Goal: Complete application form

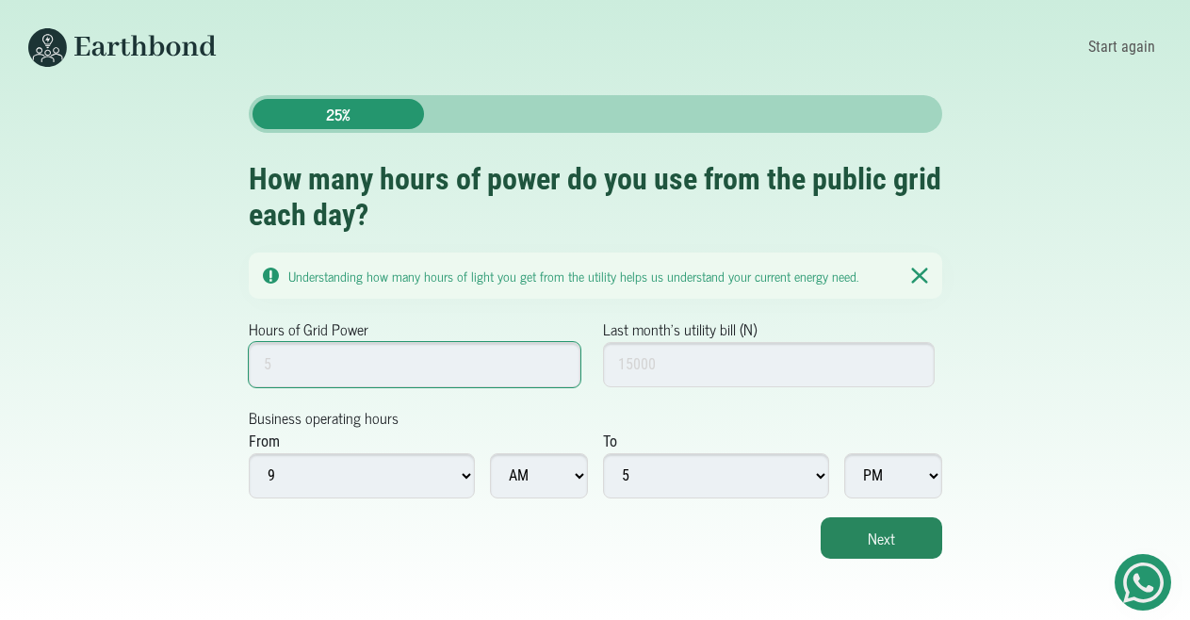
click at [483, 366] on input "Hours of Grid Power" at bounding box center [415, 364] width 333 height 45
type input "16"
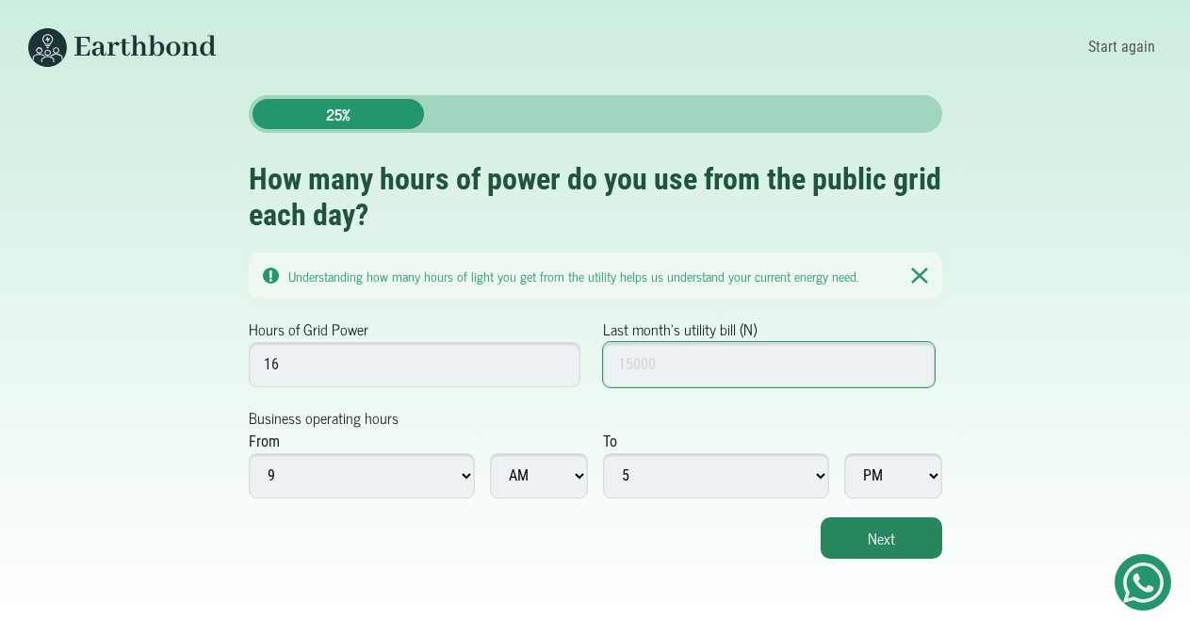
click at [692, 359] on input "Last month's utility bill (N)" at bounding box center [769, 364] width 333 height 45
type input "7000"
click at [249, 453] on select "1 2 3 4 5 6 7 8 9 10 11 12" at bounding box center [362, 475] width 226 height 45
click option "12" at bounding box center [0, 0] width 0 height 0
click at [249, 453] on select "1 2 3 4 5 6 7 8 9 10 11 12" at bounding box center [362, 475] width 226 height 45
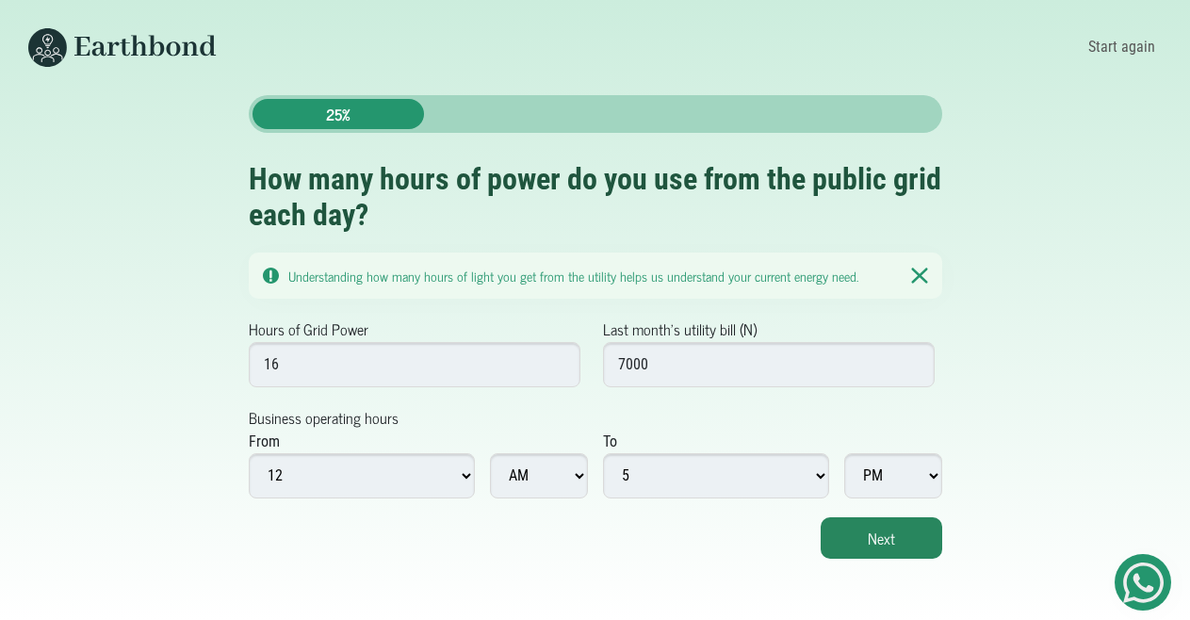
click option "12" at bounding box center [0, 0] width 0 height 0
click at [603, 453] on select "1 2 3 4 5 6 7 8 9 10 11 12" at bounding box center [716, 475] width 226 height 45
click at [690, 486] on select "1 2 3 4 5 6 7 8 9 10 11 12" at bounding box center [716, 475] width 226 height 45
click at [249, 453] on select "1 2 3 4 5 6 7 8 9 10 11 12" at bounding box center [362, 475] width 226 height 45
select select "8"
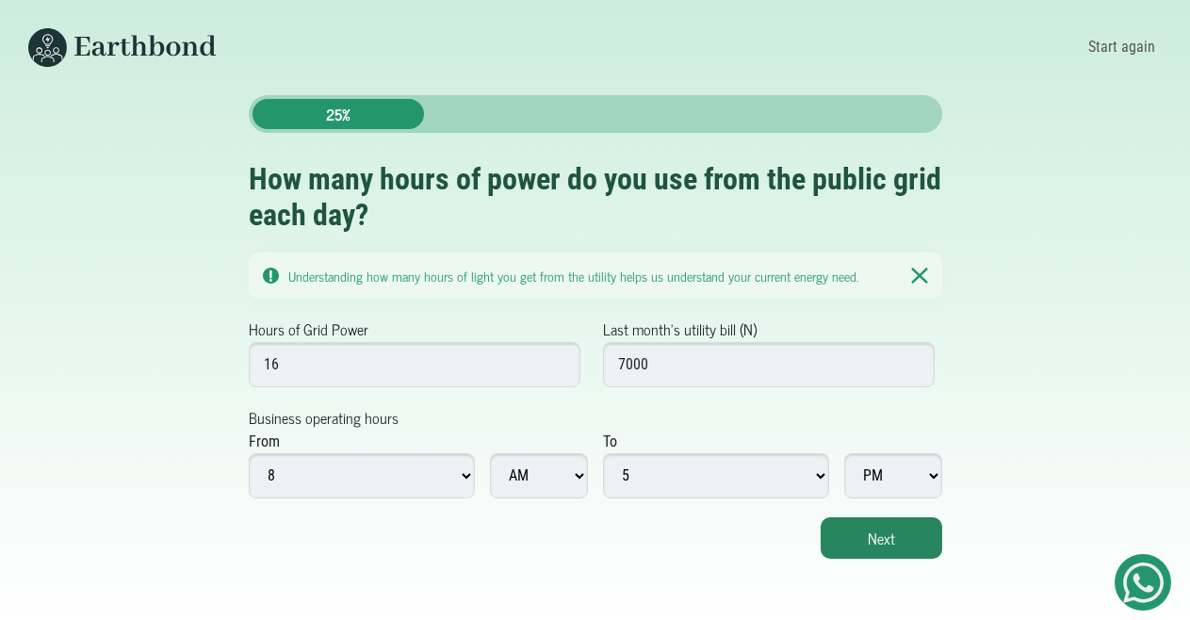
click option "8" at bounding box center [0, 0] width 0 height 0
click at [603, 453] on select "1 2 3 4 5 6 7 8 9 10 11 12" at bounding box center [716, 475] width 226 height 45
select select "11"
click option "11" at bounding box center [0, 0] width 0 height 0
click at [844, 453] on select "AM PM" at bounding box center [893, 475] width 98 height 45
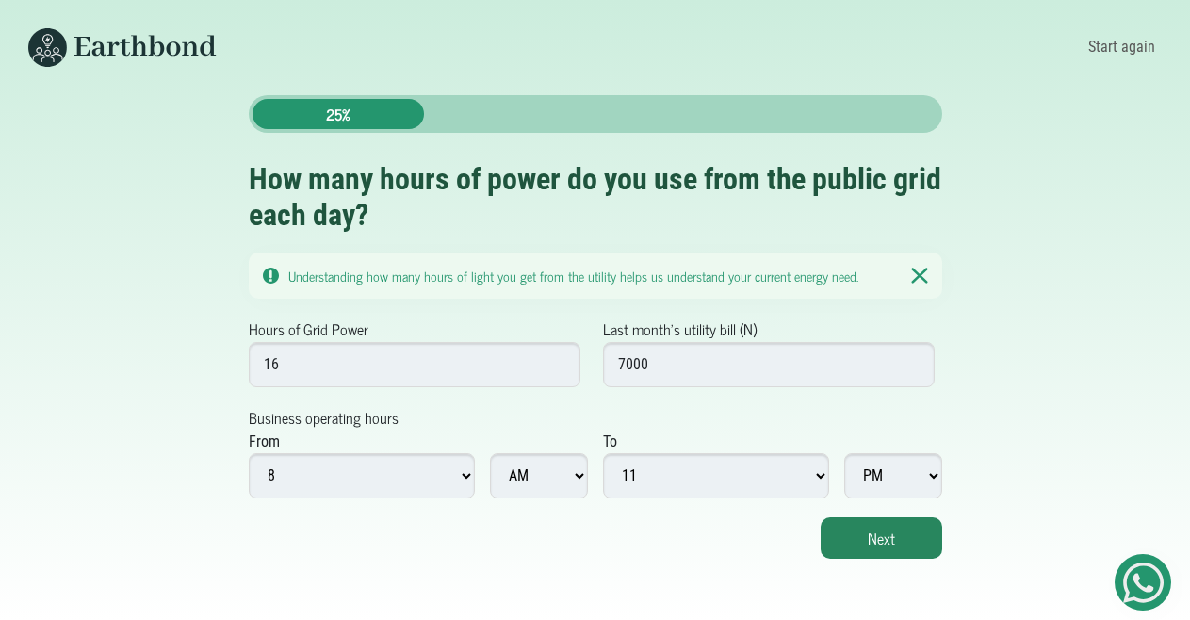
click at [905, 474] on select "AM PM" at bounding box center [893, 475] width 98 height 45
click at [887, 517] on button "Next" at bounding box center [882, 537] width 122 height 41
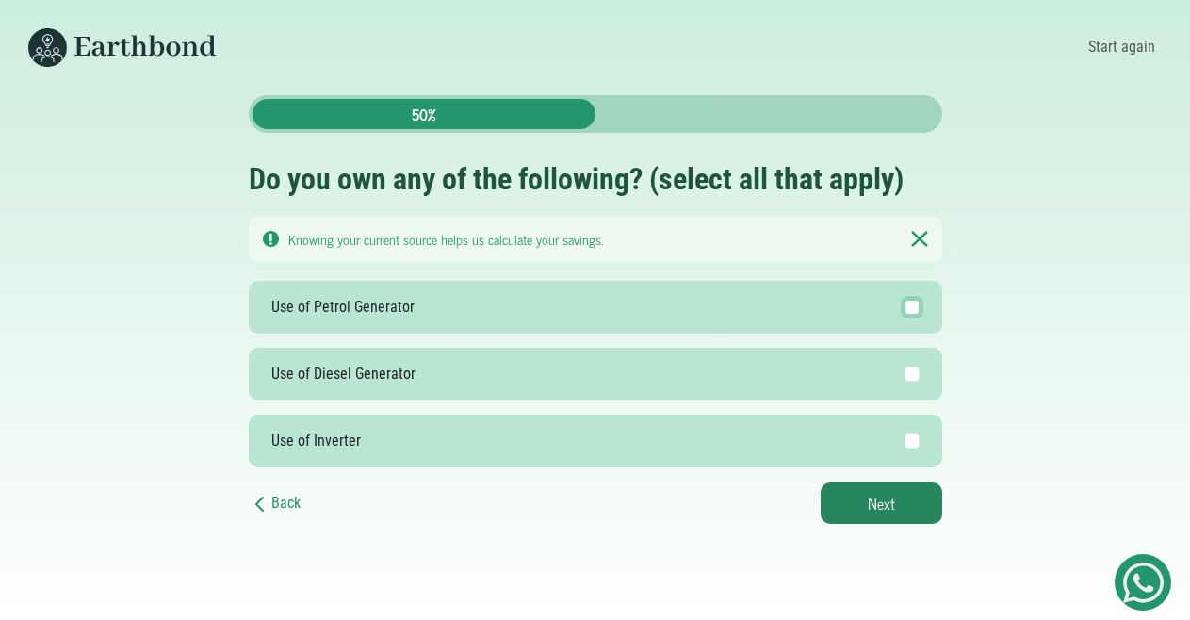
click at [912, 300] on input "Use of Petrol Generator" at bounding box center [911, 307] width 15 height 15
checkbox input "true"
click at [865, 497] on button "Next" at bounding box center [882, 502] width 122 height 41
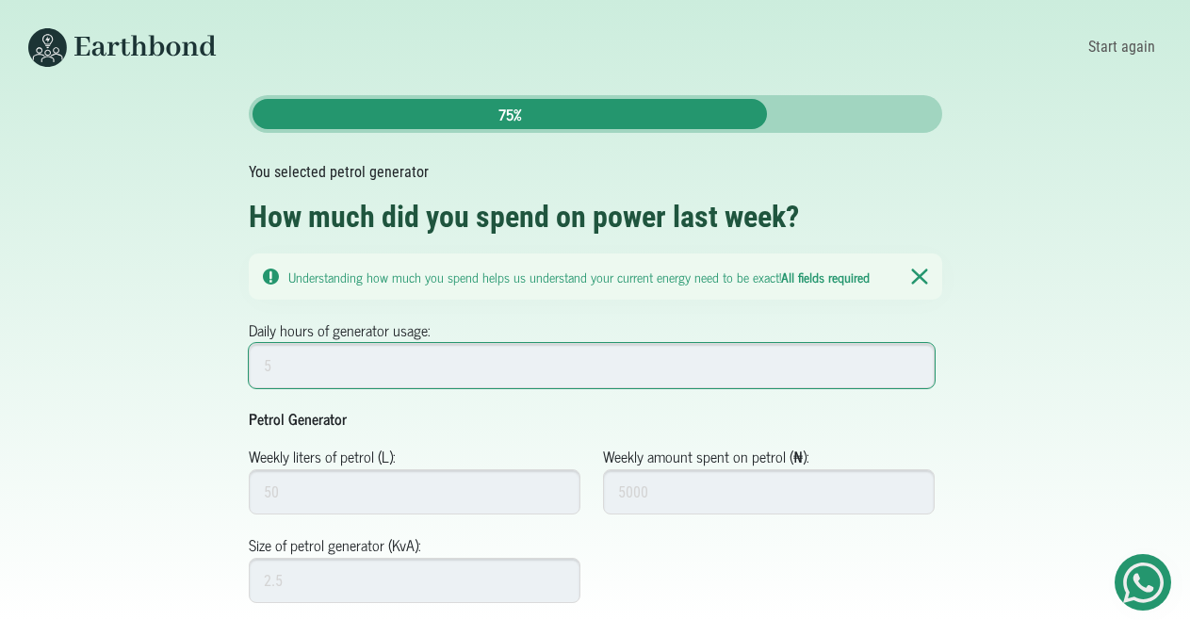
click at [478, 361] on input "Daily hours of generator usage:" at bounding box center [592, 365] width 687 height 45
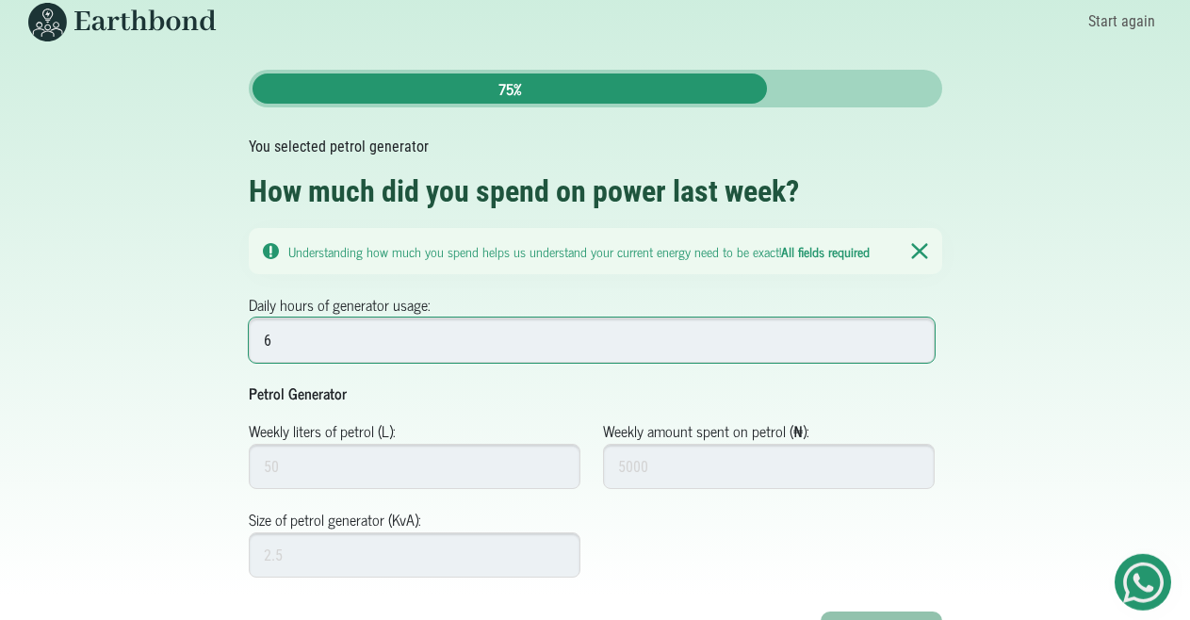
scroll to position [57, 0]
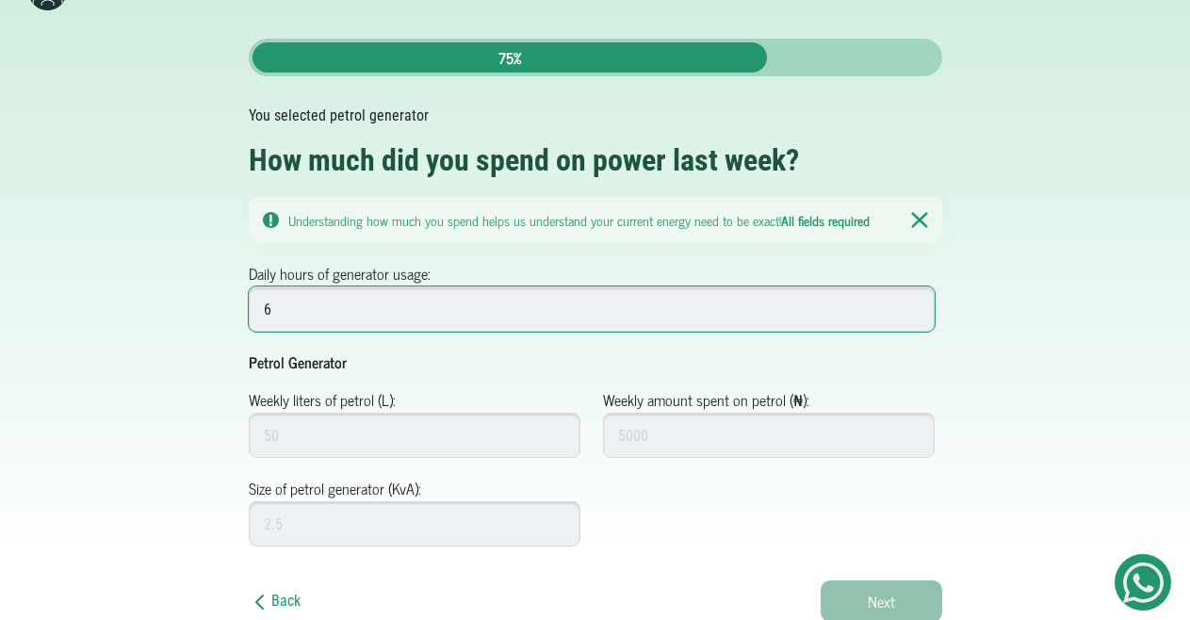
type input "6"
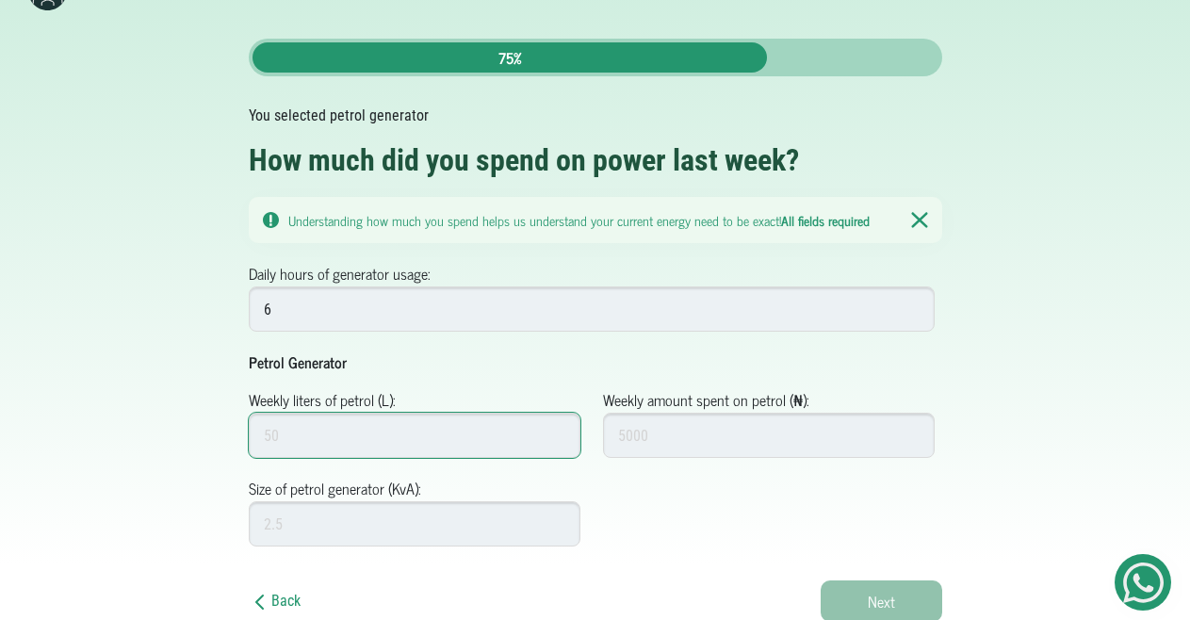
click at [448, 432] on input "Weekly liters of petrol (L):" at bounding box center [415, 435] width 333 height 45
type input "15"
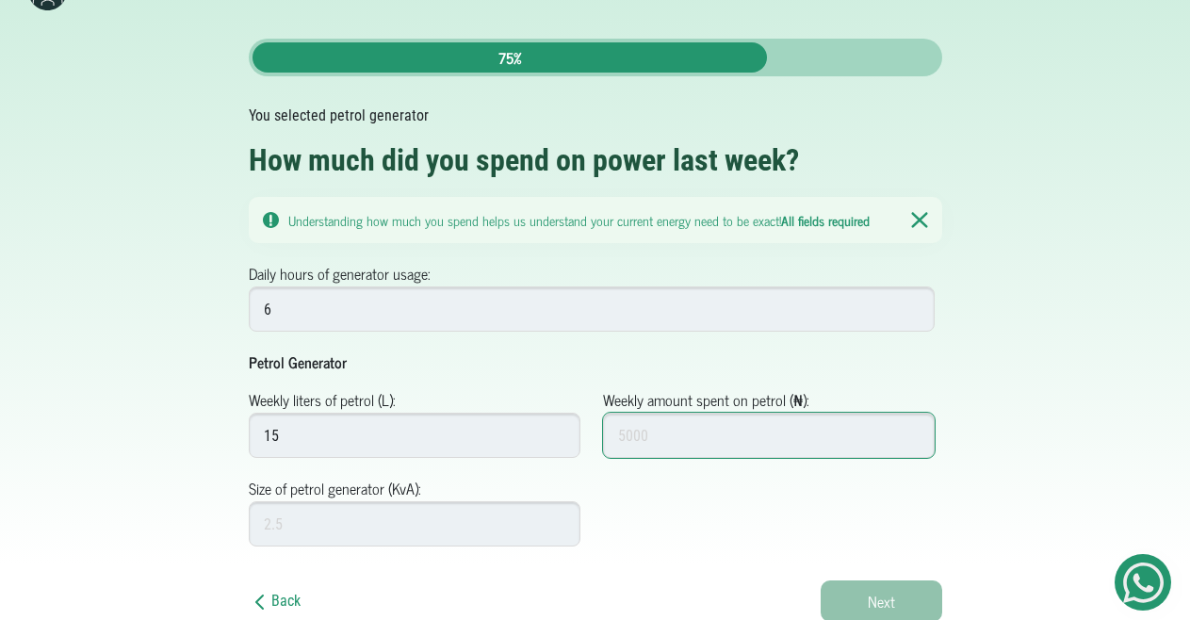
click at [648, 434] on input "Weekly amount spent on petrol (₦):" at bounding box center [769, 435] width 333 height 45
type input "13"
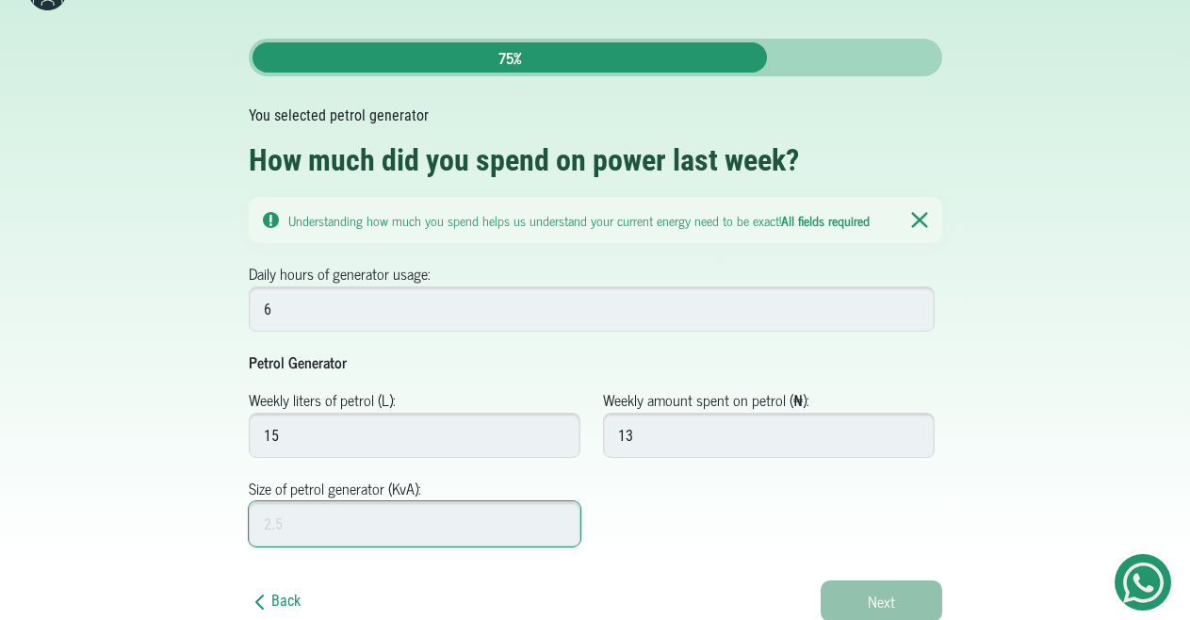
click at [431, 520] on input "Size of petrol generator (KvA):" at bounding box center [415, 523] width 333 height 45
type input "2"
type input "2.5"
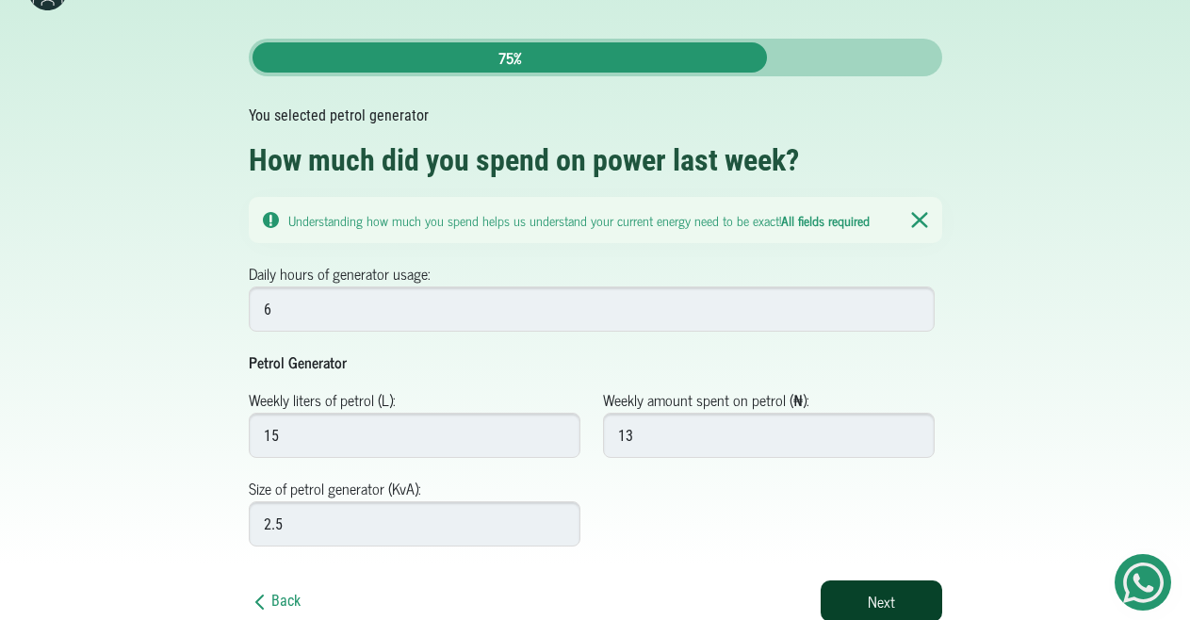
click at [860, 587] on button "Next" at bounding box center [882, 600] width 122 height 41
type input "13000"
click at [876, 595] on button "Next" at bounding box center [882, 600] width 122 height 41
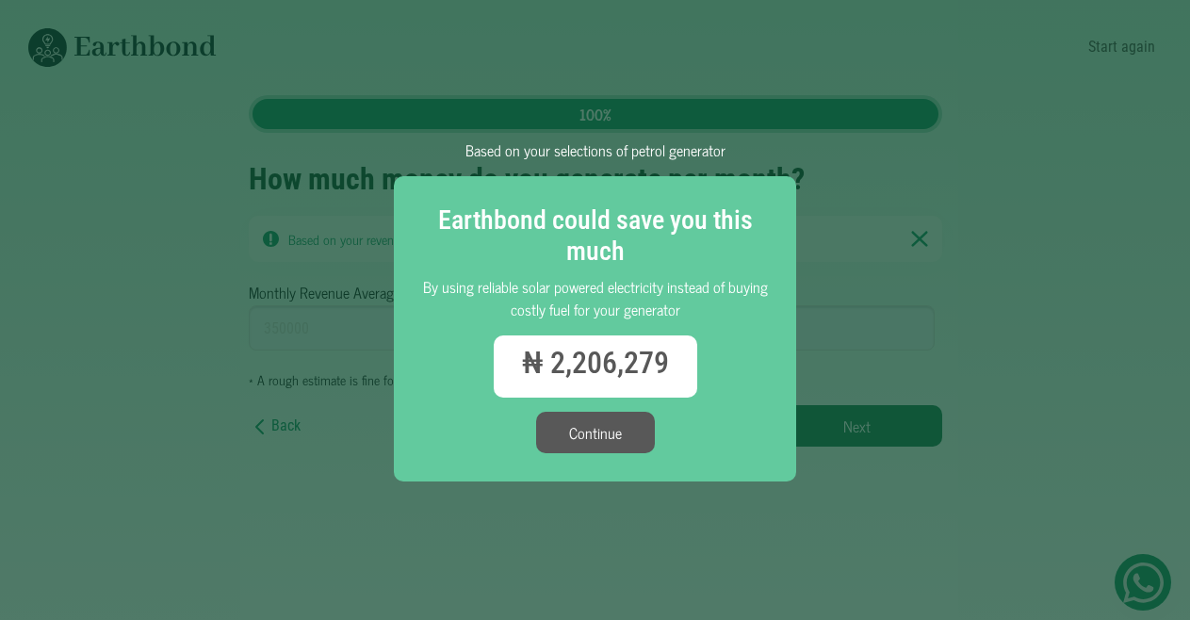
click at [596, 426] on button "Continue" at bounding box center [595, 432] width 119 height 41
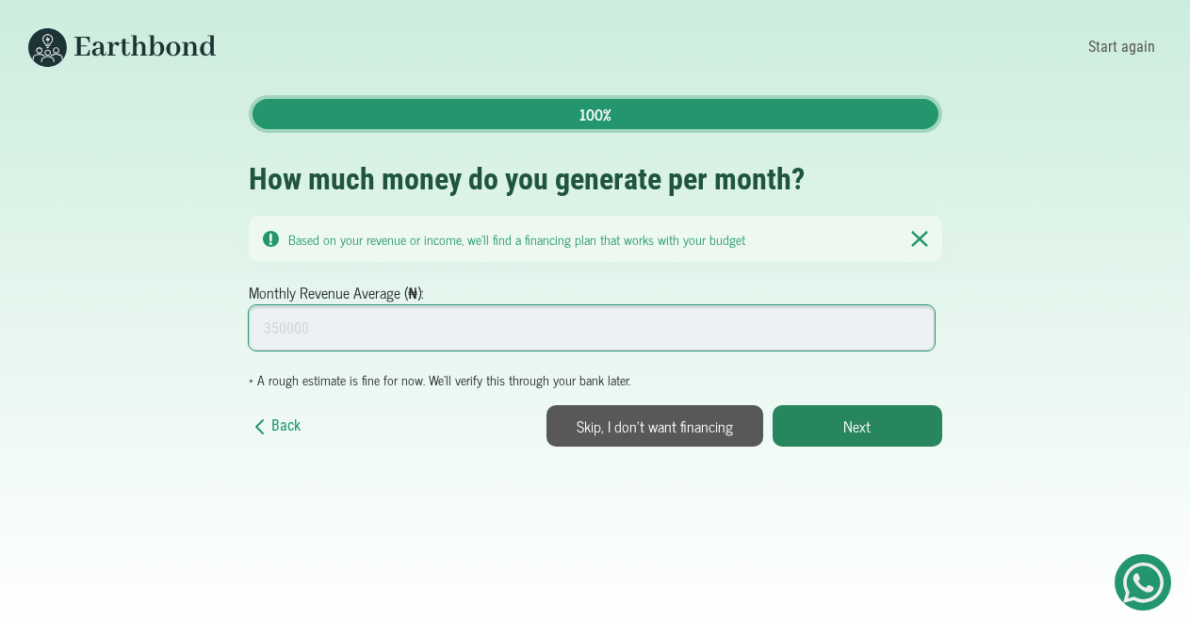
click at [452, 326] on input "Monthly Revenue Average (₦):" at bounding box center [592, 327] width 687 height 45
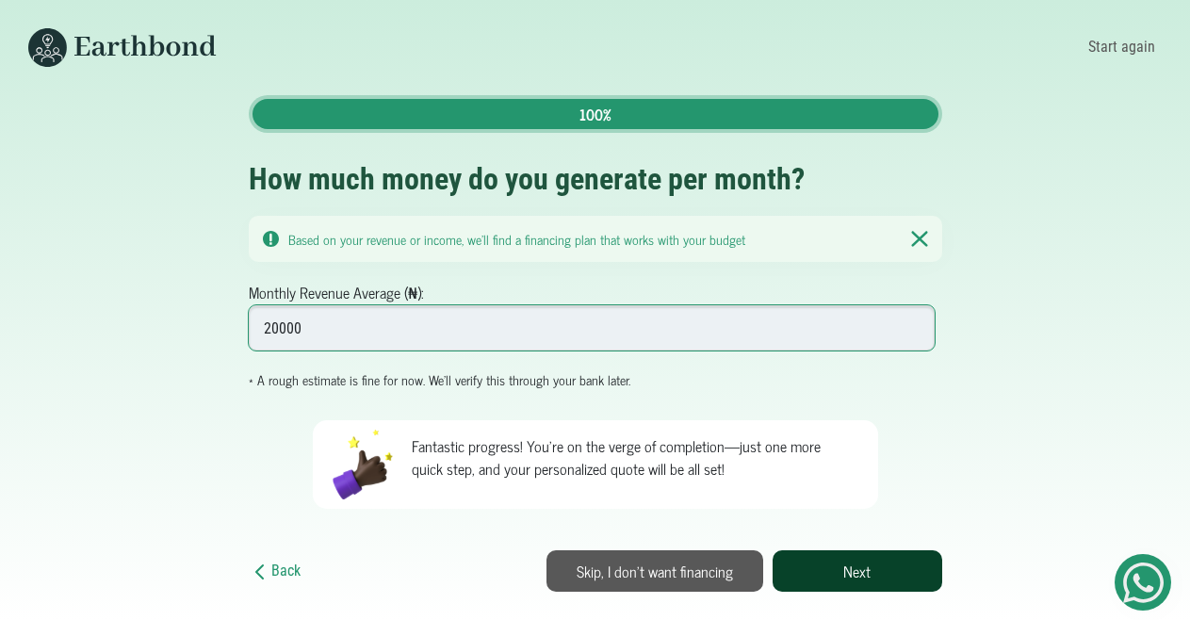
type input "20000"
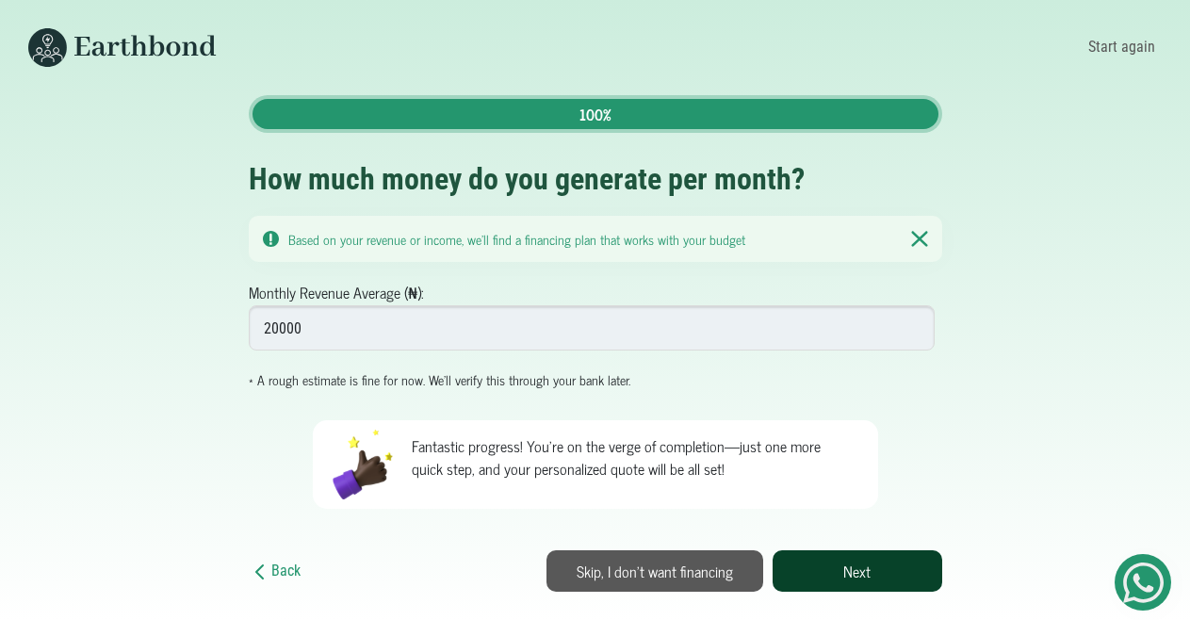
click at [856, 560] on button "Next" at bounding box center [858, 570] width 170 height 41
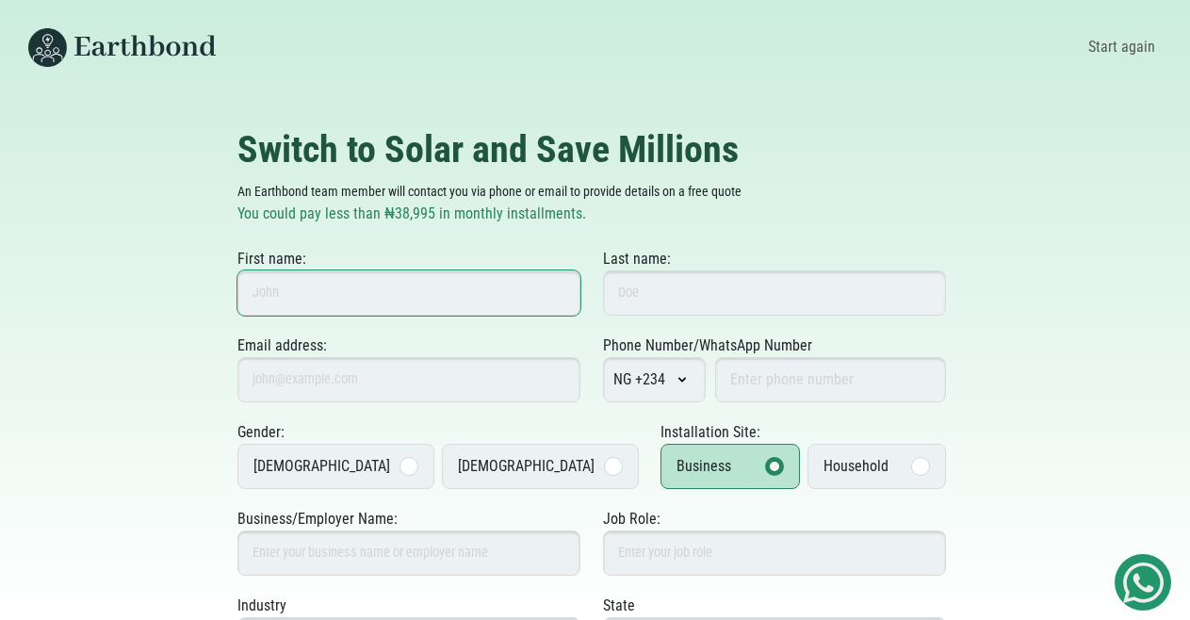
click at [368, 286] on input "First name:" at bounding box center [408, 292] width 343 height 45
type input "Ademolu"
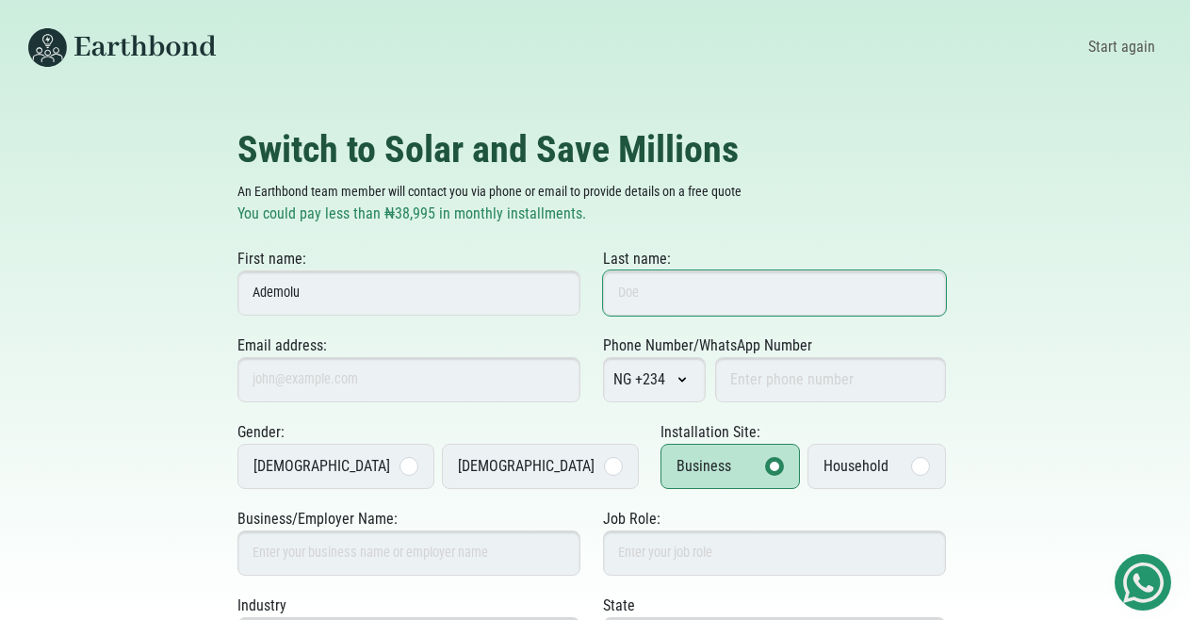
click at [621, 293] on input "Last name:" at bounding box center [774, 292] width 343 height 45
type input "Onabajo"
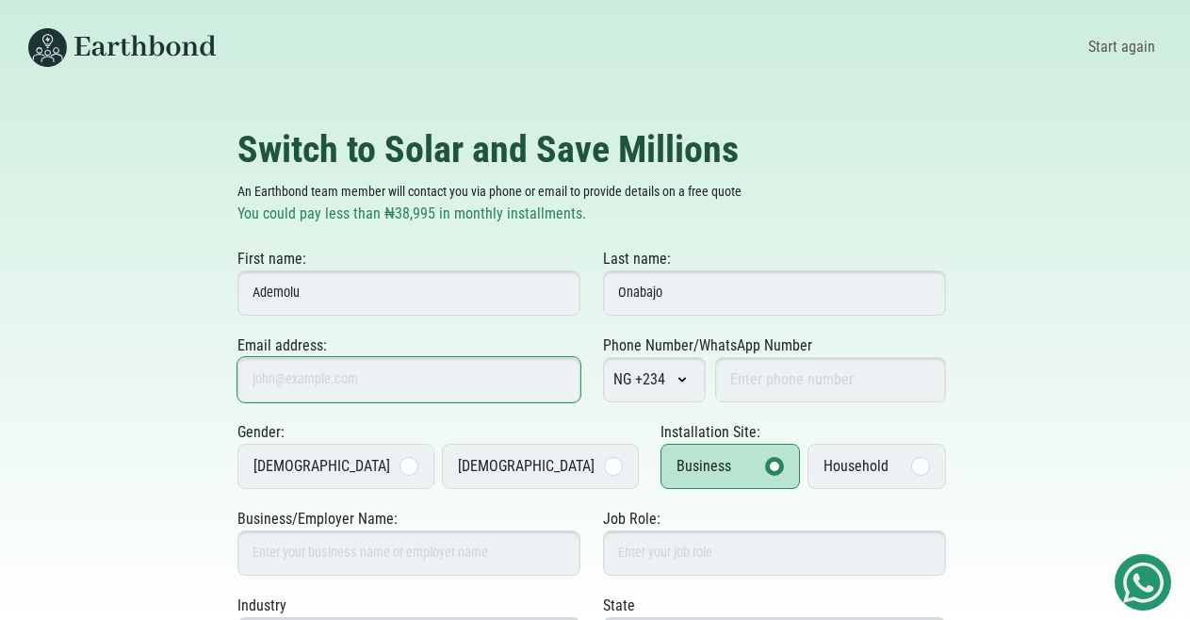
click at [405, 381] on input "Email address:" at bounding box center [408, 379] width 343 height 45
type input "[EMAIL_ADDRESS][DOMAIN_NAME]"
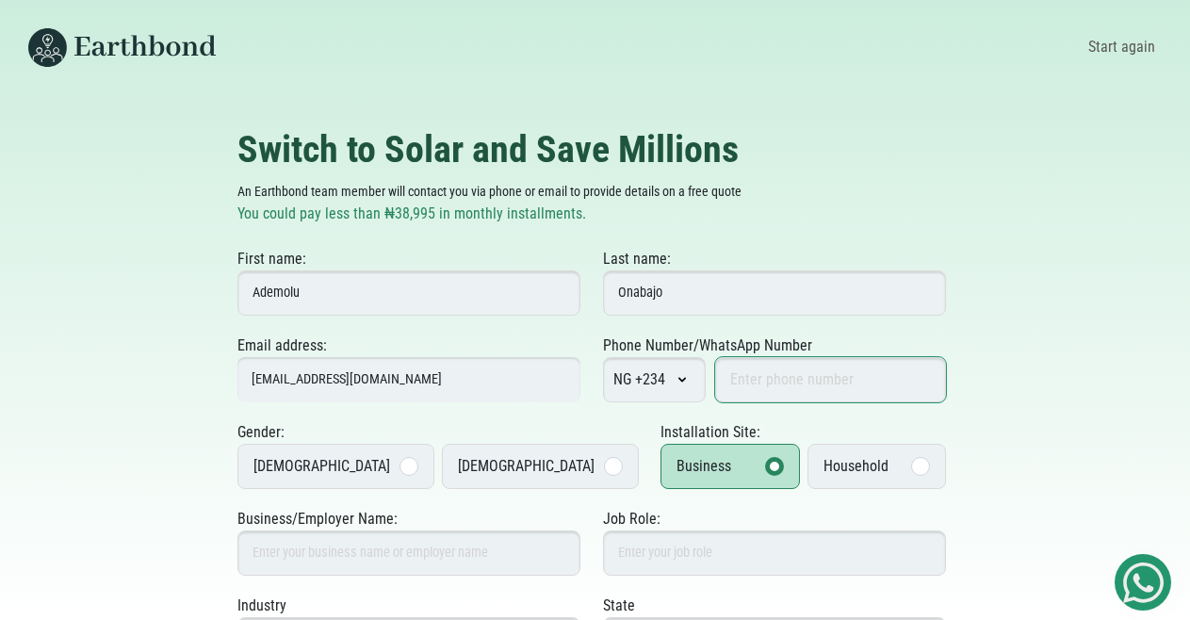
click at [764, 378] on input "Phone Number/WhatsApp Number" at bounding box center [830, 379] width 231 height 45
type input "8028719010"
click at [399, 458] on div at bounding box center [408, 466] width 19 height 19
click at [0, 0] on input "Male" at bounding box center [0, 0] width 0 height 0
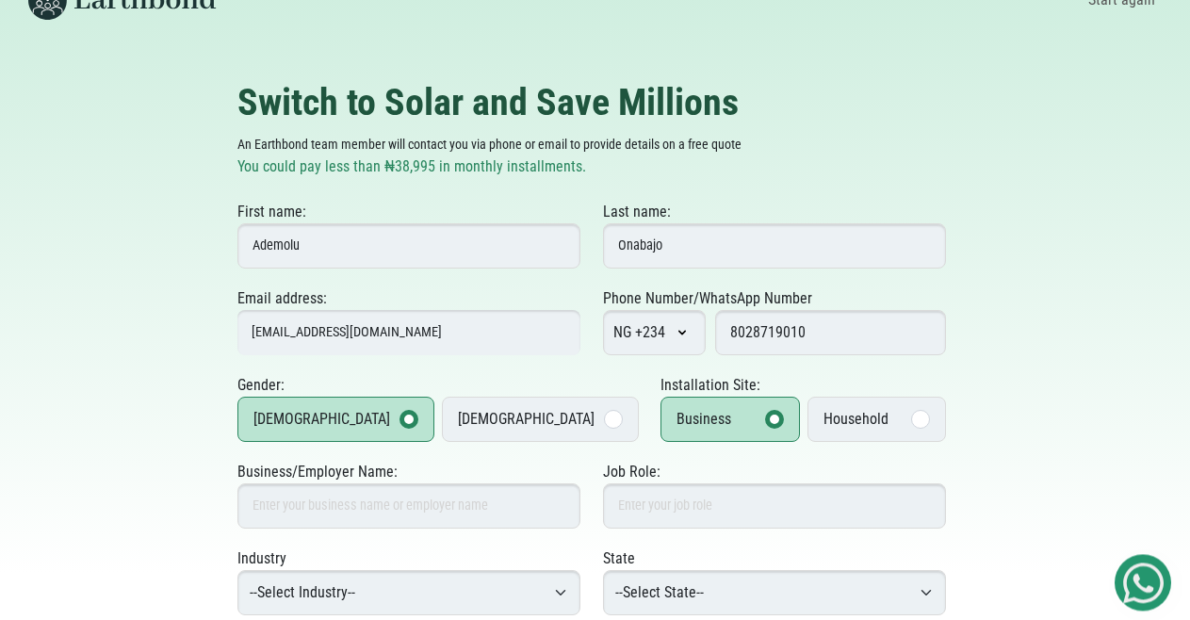
scroll to position [96, 0]
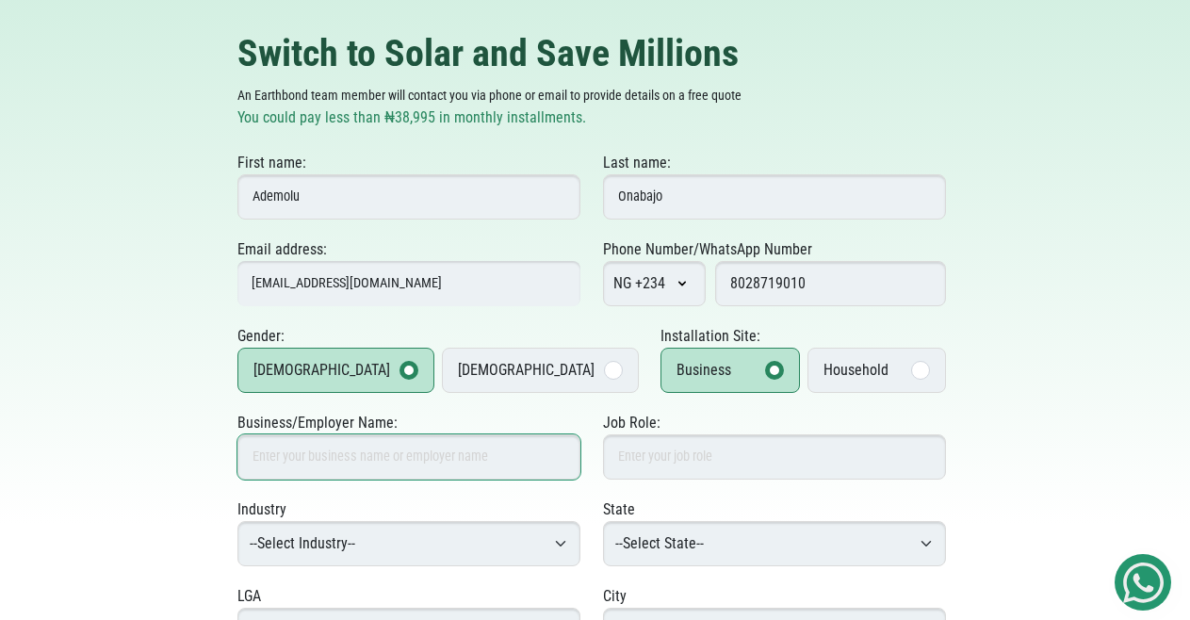
click at [453, 459] on input "Business/Employer Name:" at bounding box center [408, 456] width 343 height 45
type input "Topkenny Ventures"
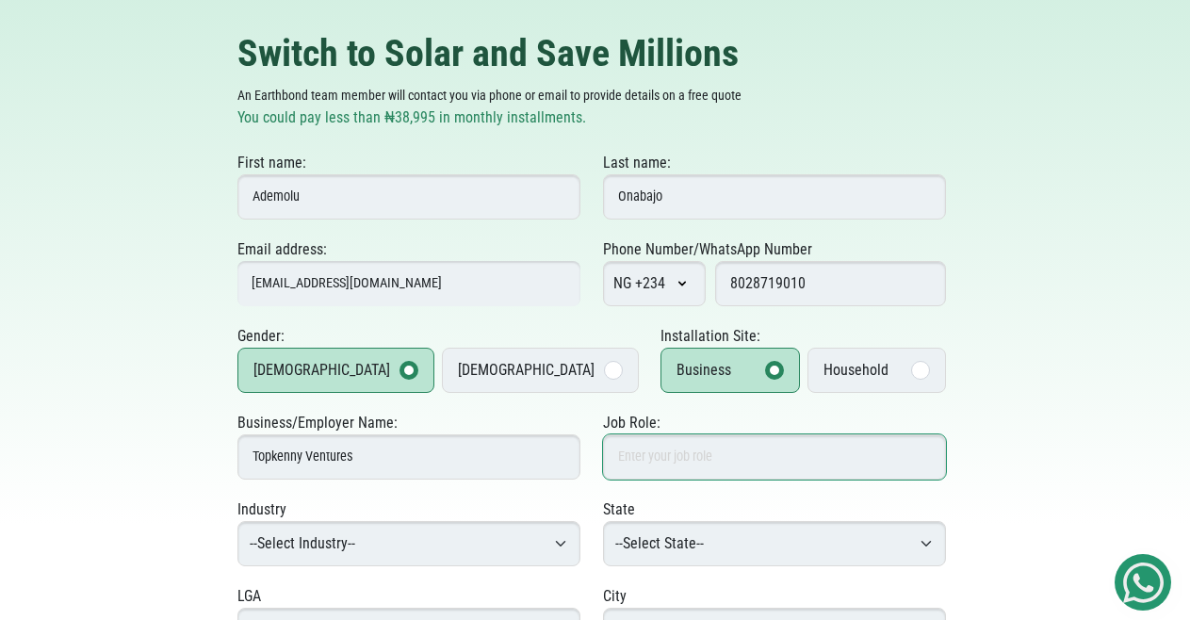
click at [628, 457] on input "Job Role:" at bounding box center [774, 456] width 343 height 45
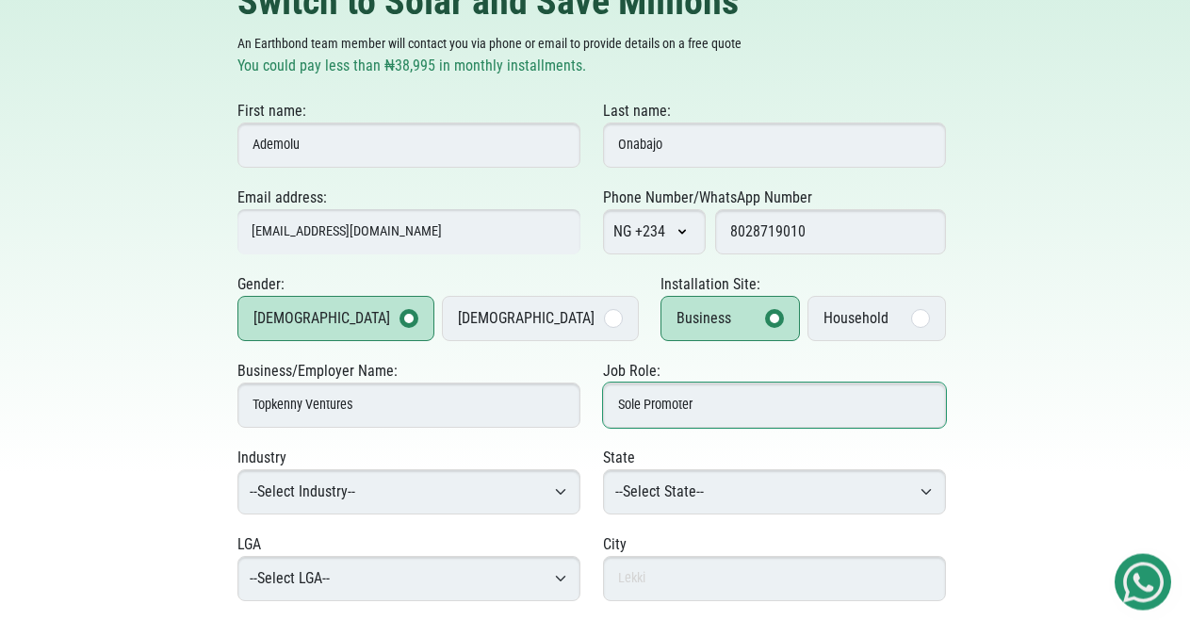
scroll to position [192, 0]
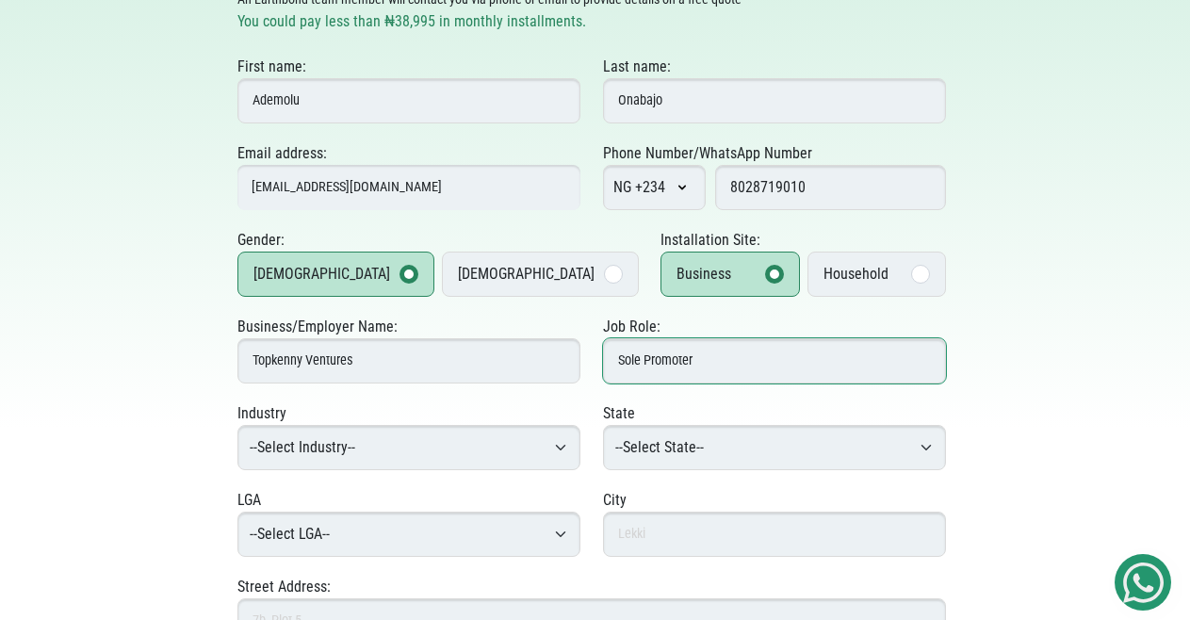
type input "Sole Promoter"
click at [411, 450] on select "--Select Industry-- Agriculture Agro-Processing Advertising & Public Relations …" at bounding box center [408, 447] width 343 height 45
select select "Hotels & Hospitality"
click option "Hotels & Hospitality" at bounding box center [0, 0] width 0 height 0
click at [656, 448] on select "--Select State-- Abia Adamawa Akwa Ibom Anambra Bauchi Bayelsa Benue Borno Cros…" at bounding box center [774, 447] width 343 height 45
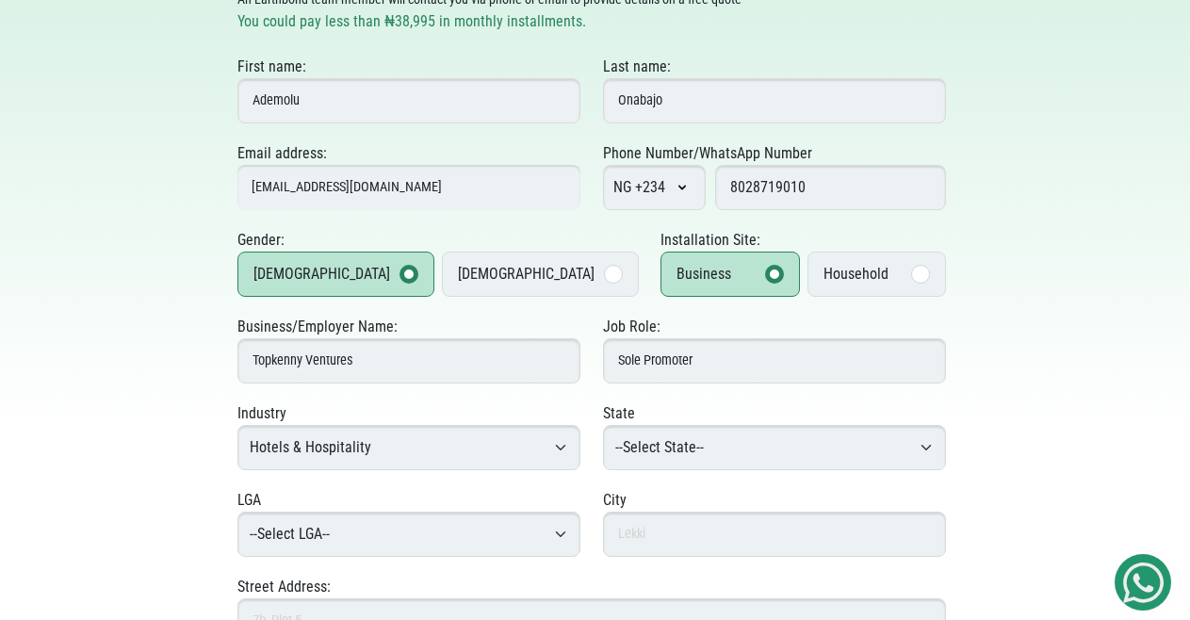
select select "[GEOGRAPHIC_DATA]"
click option "[GEOGRAPHIC_DATA]" at bounding box center [0, 0] width 0 height 0
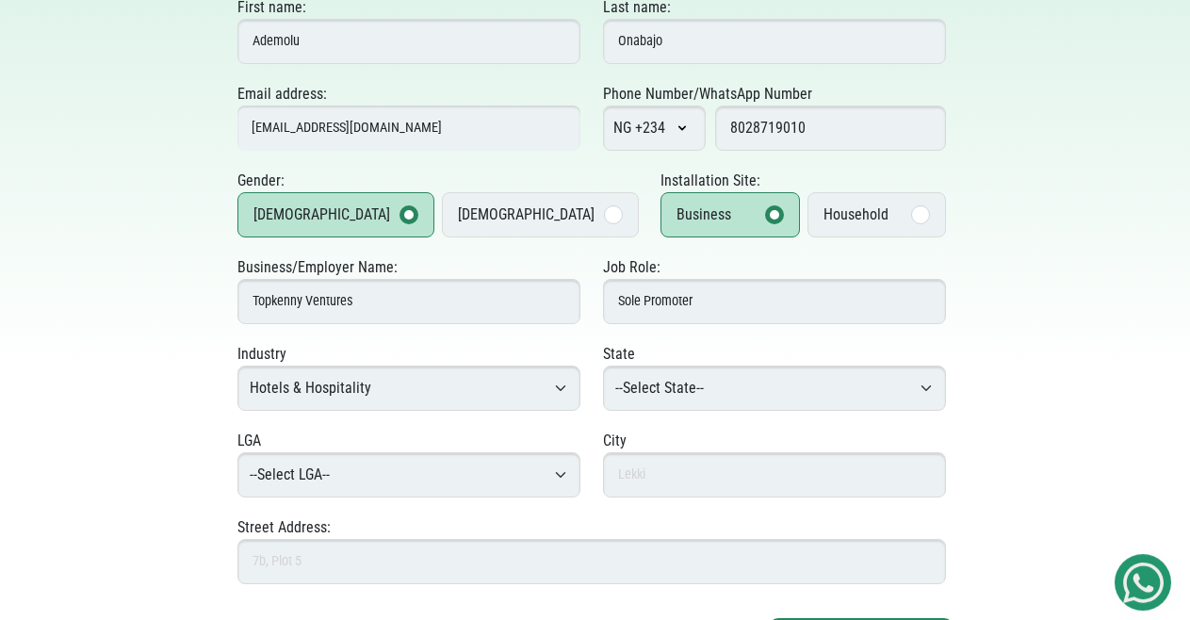
scroll to position [288, 0]
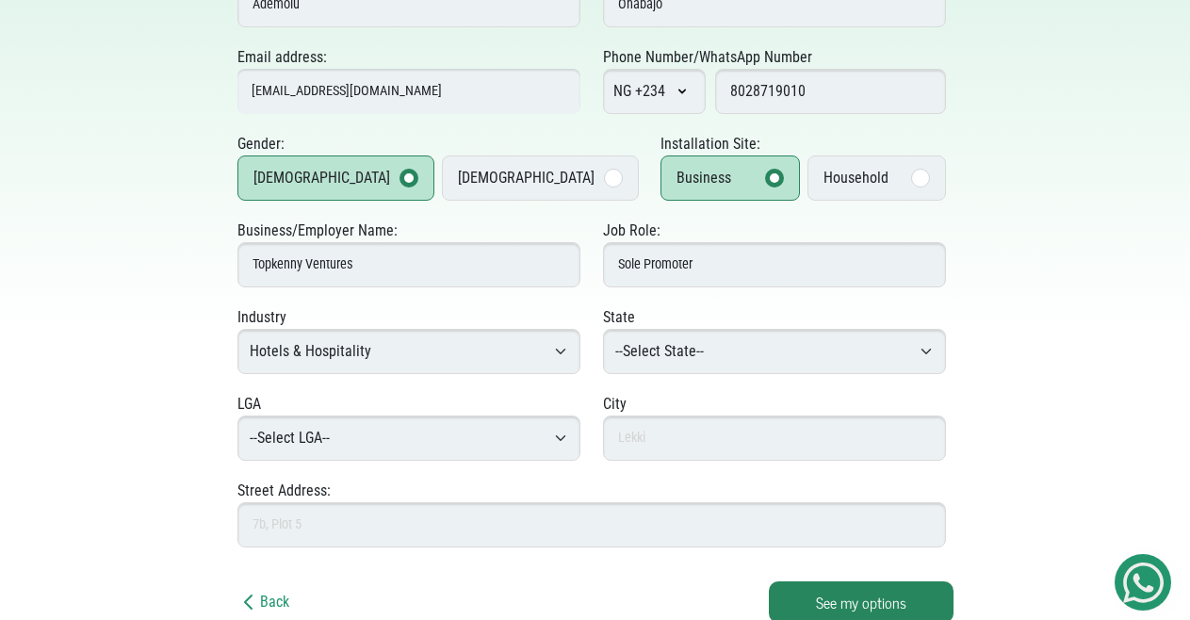
click at [237, 416] on select "--Select LGA-- Agege Ajeromi-Ifelodun Alimosho Amuwo-Odofin Apapa Badagry Epe E…" at bounding box center [408, 438] width 343 height 45
select select "Ikorodu"
click option "Ikorodu" at bounding box center [0, 0] width 0 height 0
click at [662, 439] on input "text" at bounding box center [774, 438] width 343 height 45
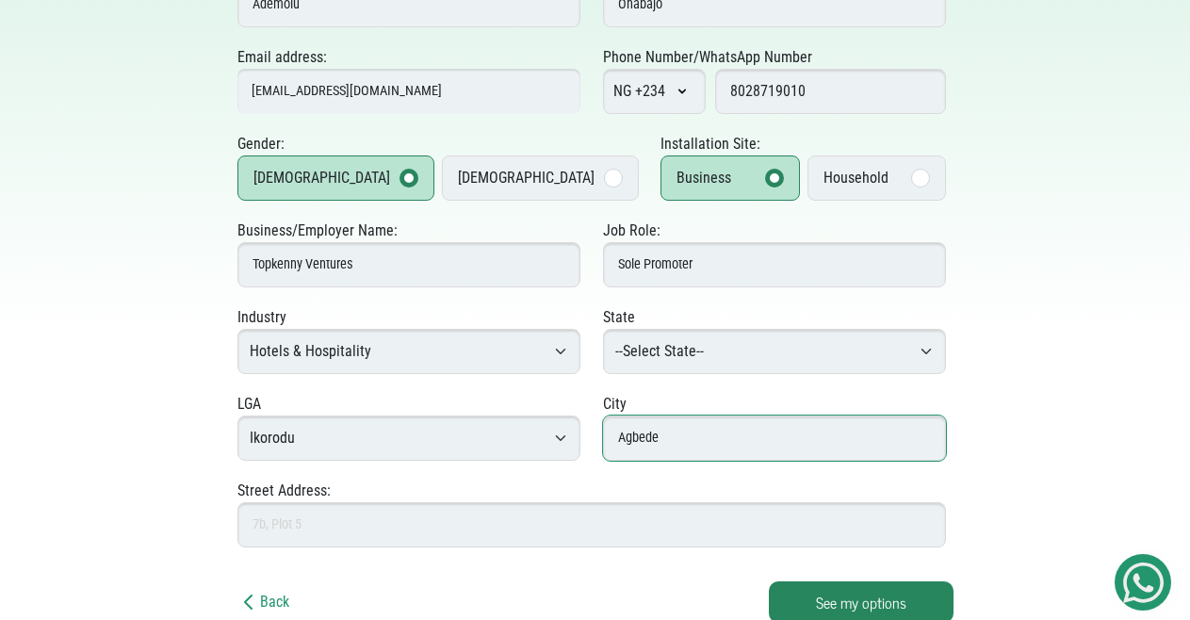
type input "Agbede"
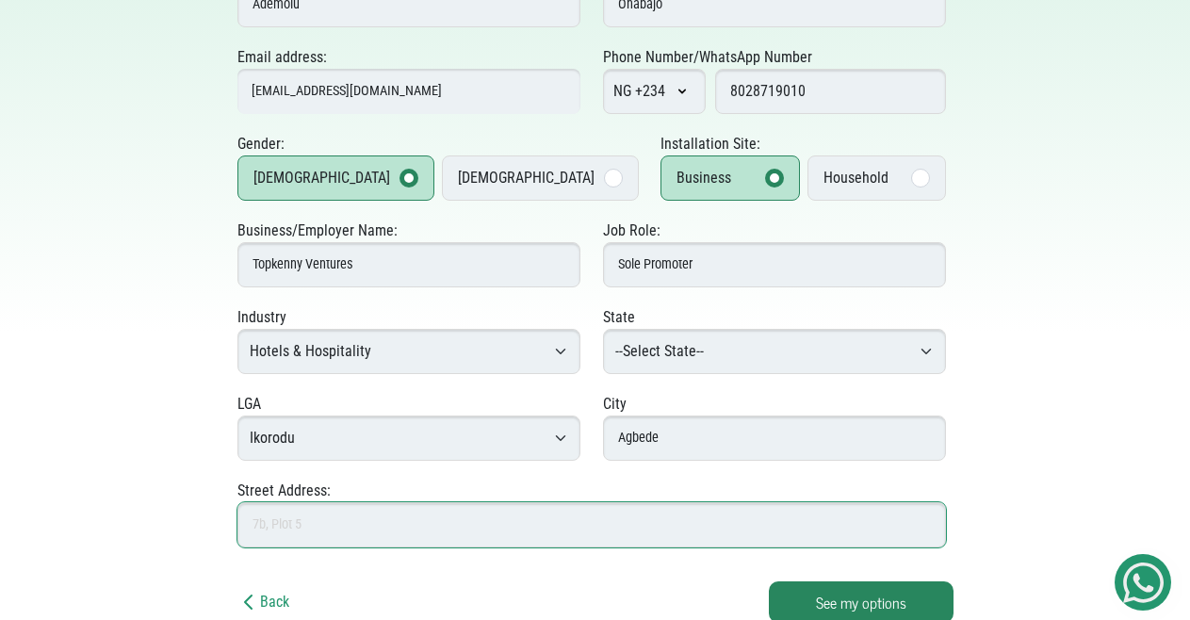
click at [433, 519] on input "Street Address:" at bounding box center [591, 524] width 709 height 45
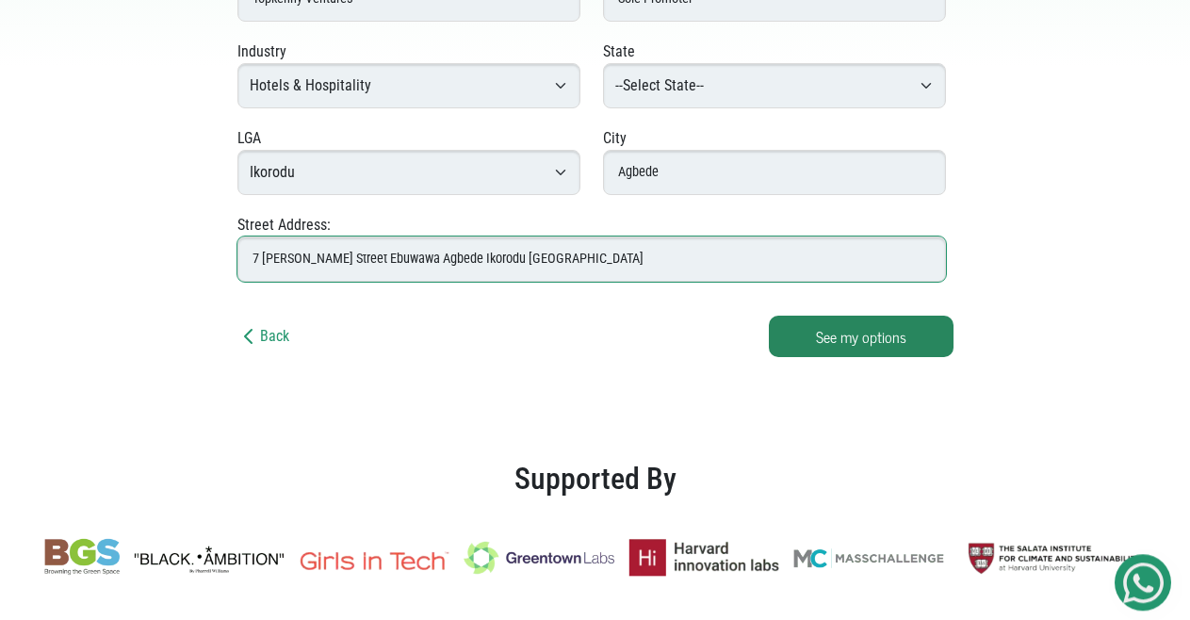
scroll to position [577, 0]
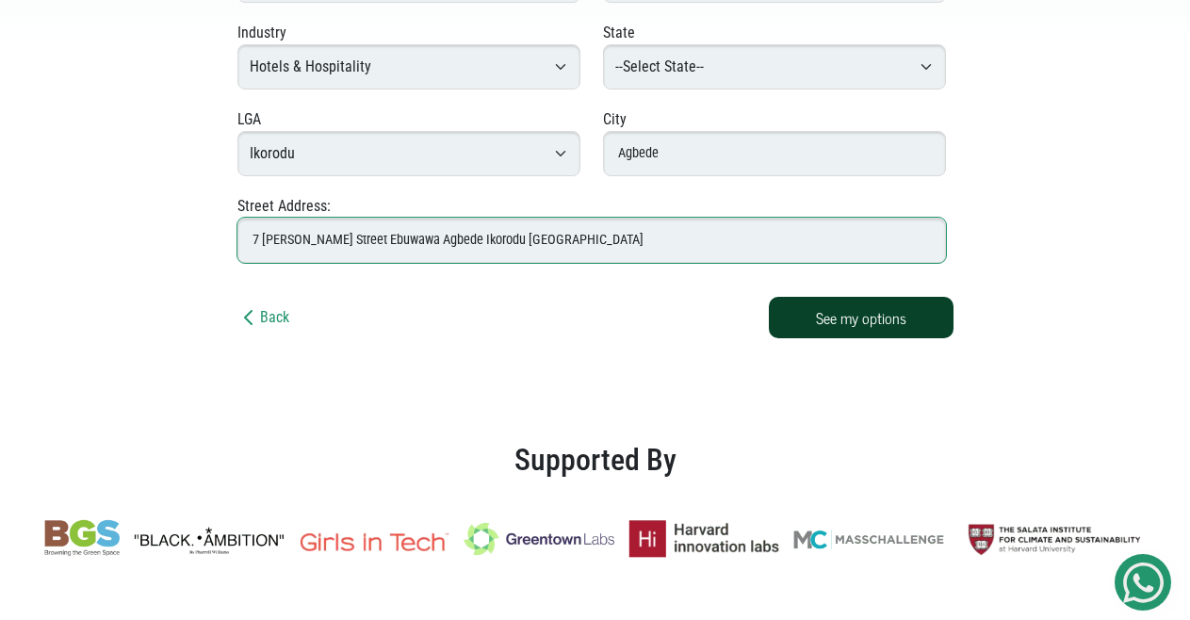
type input "7 [PERSON_NAME] Street Ebuwawa Agbede Ikorodu [GEOGRAPHIC_DATA]"
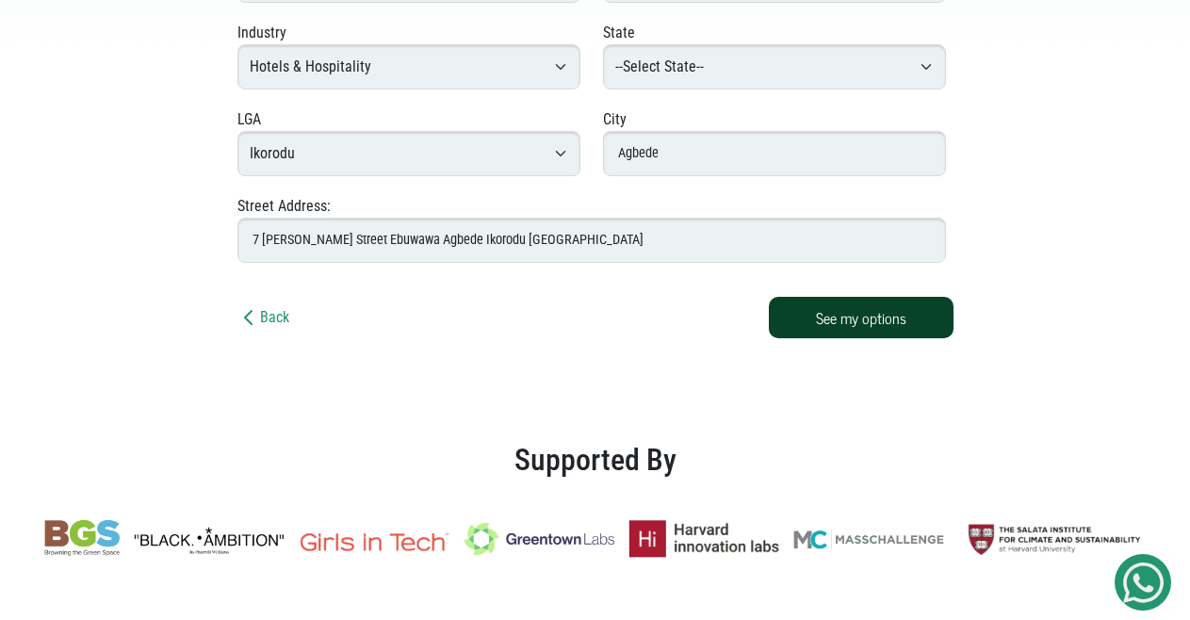
click at [858, 306] on button "See my options" at bounding box center [861, 317] width 185 height 41
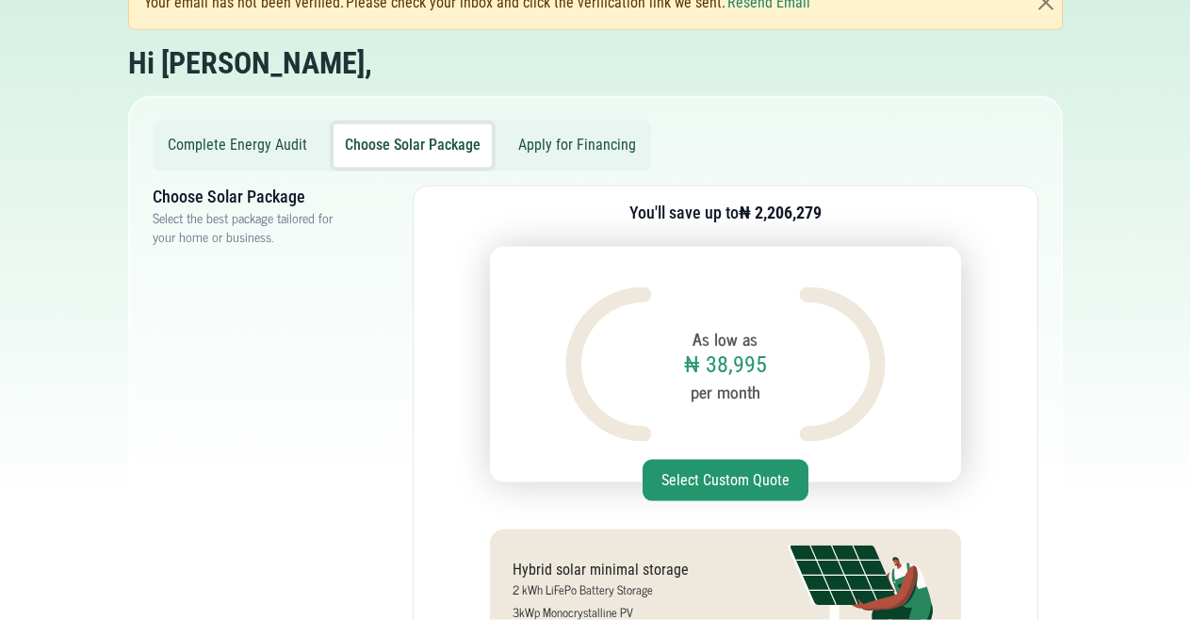
scroll to position [96, 0]
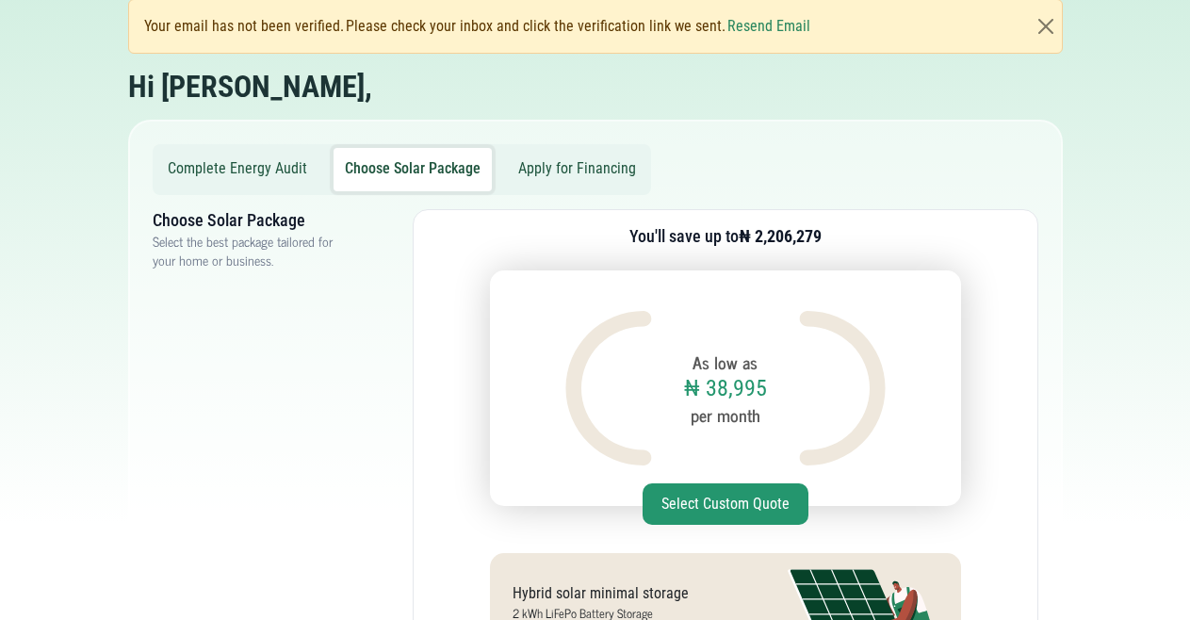
click at [719, 498] on button "Select Custom Quote" at bounding box center [726, 503] width 166 height 41
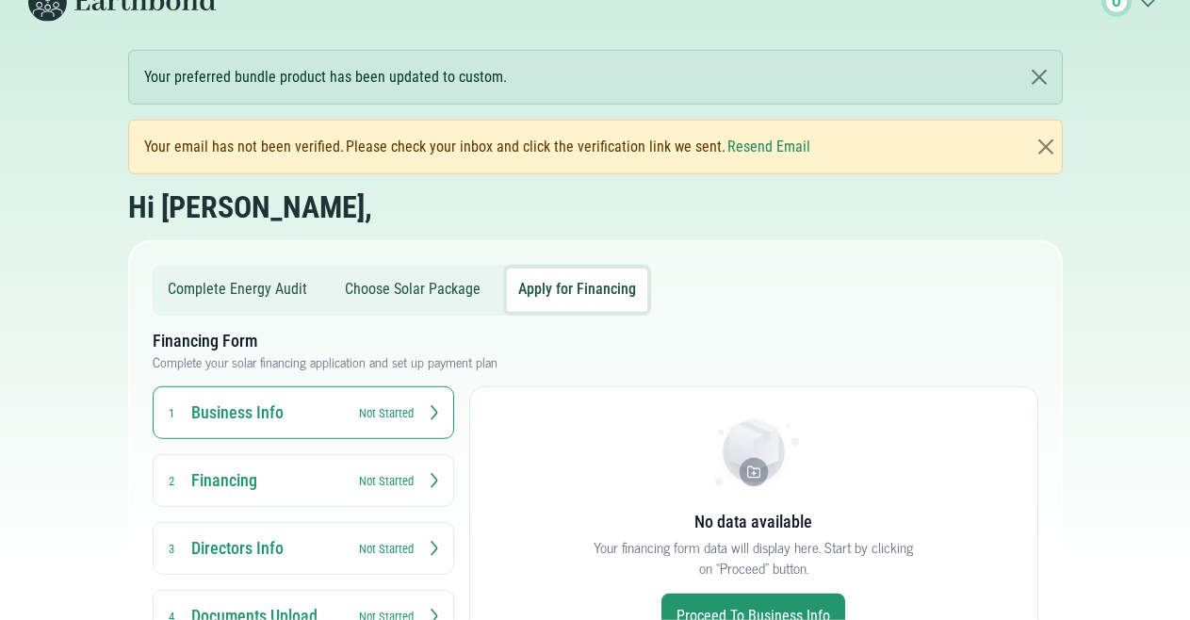
scroll to position [149, 0]
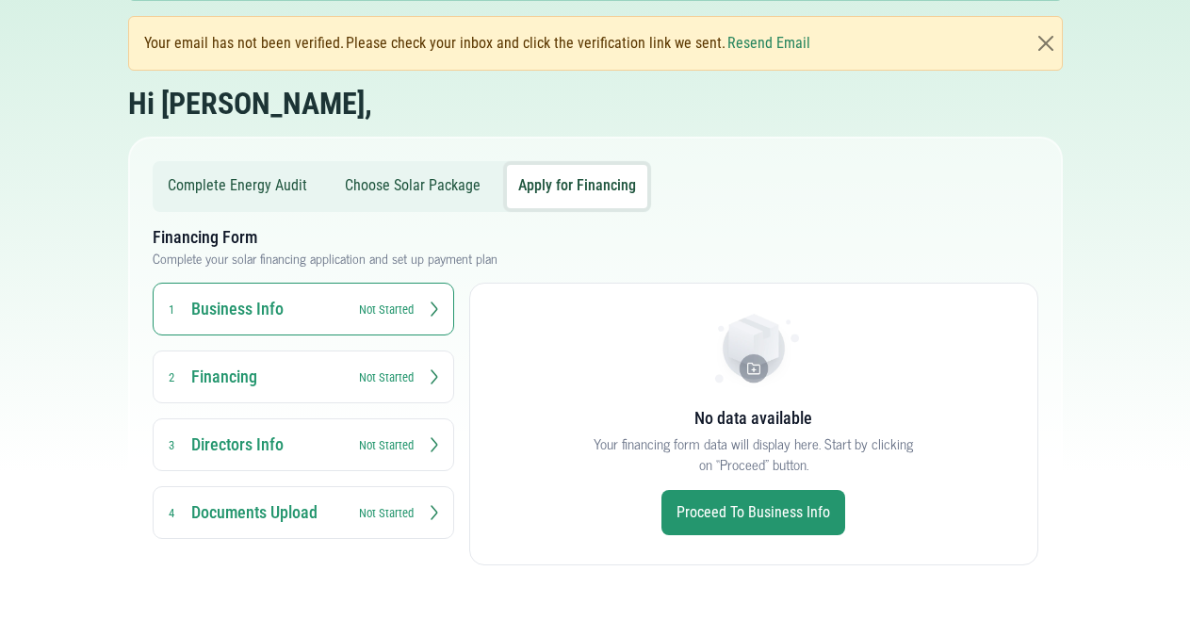
click at [736, 504] on link "Proceed to Business Info" at bounding box center [753, 512] width 184 height 45
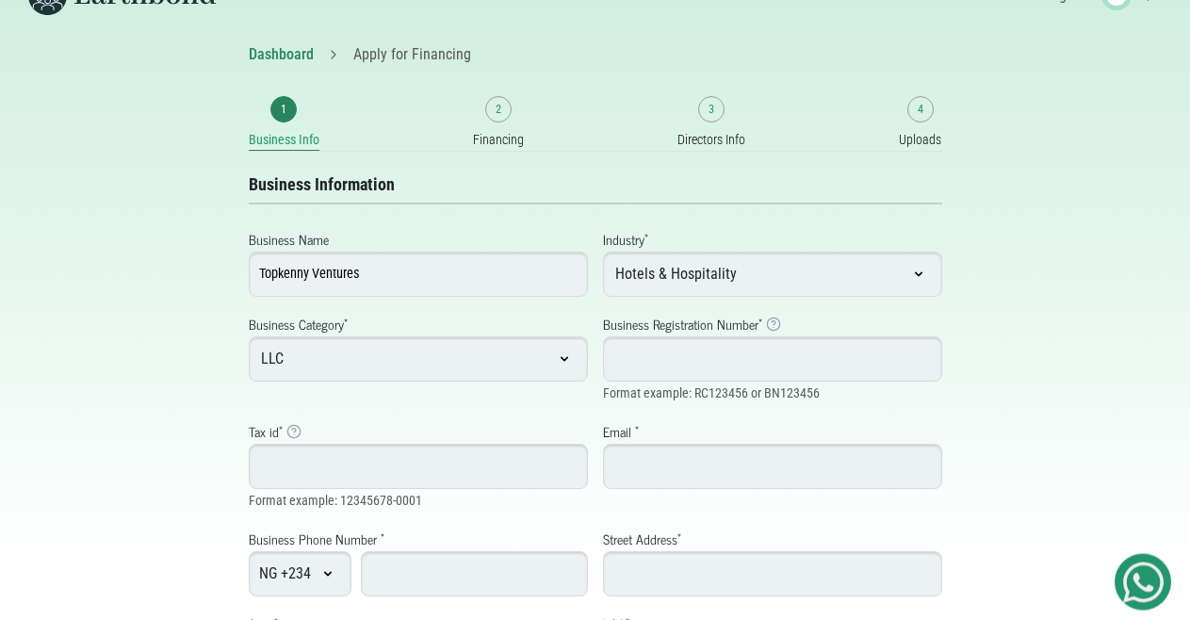
scroll to position [96, 0]
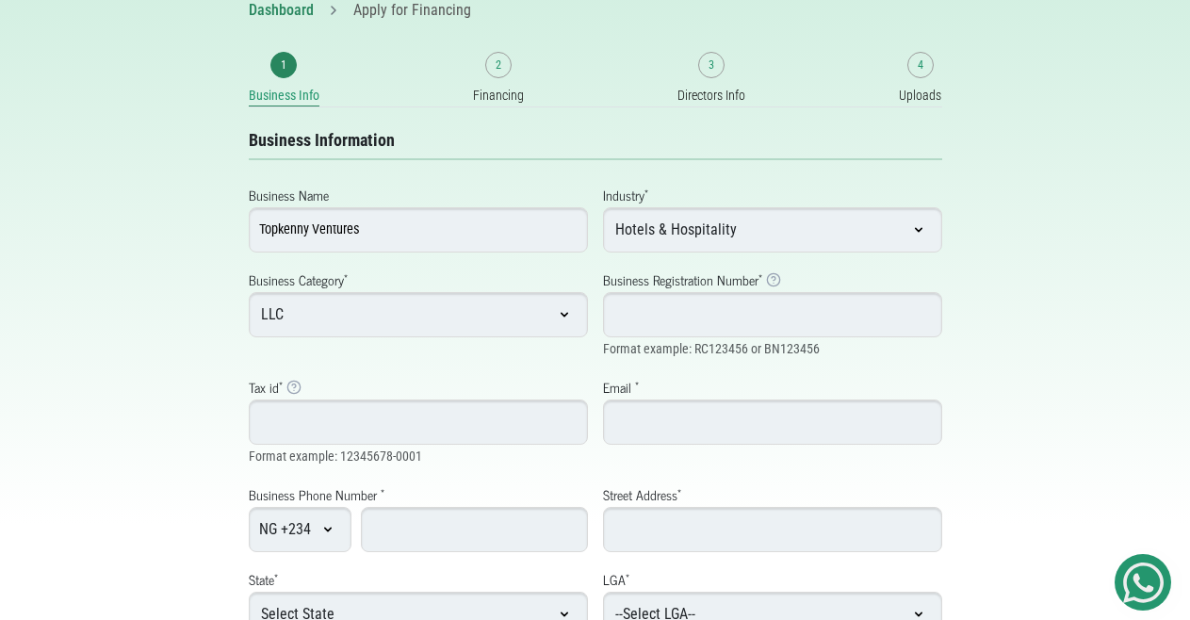
click at [249, 292] on select "LLC Sole Proprietorship MDA SCHOOL PARTNERSHIP" at bounding box center [418, 314] width 339 height 45
select select "SP"
click option "Sole Proprietorship" at bounding box center [0, 0] width 0 height 0
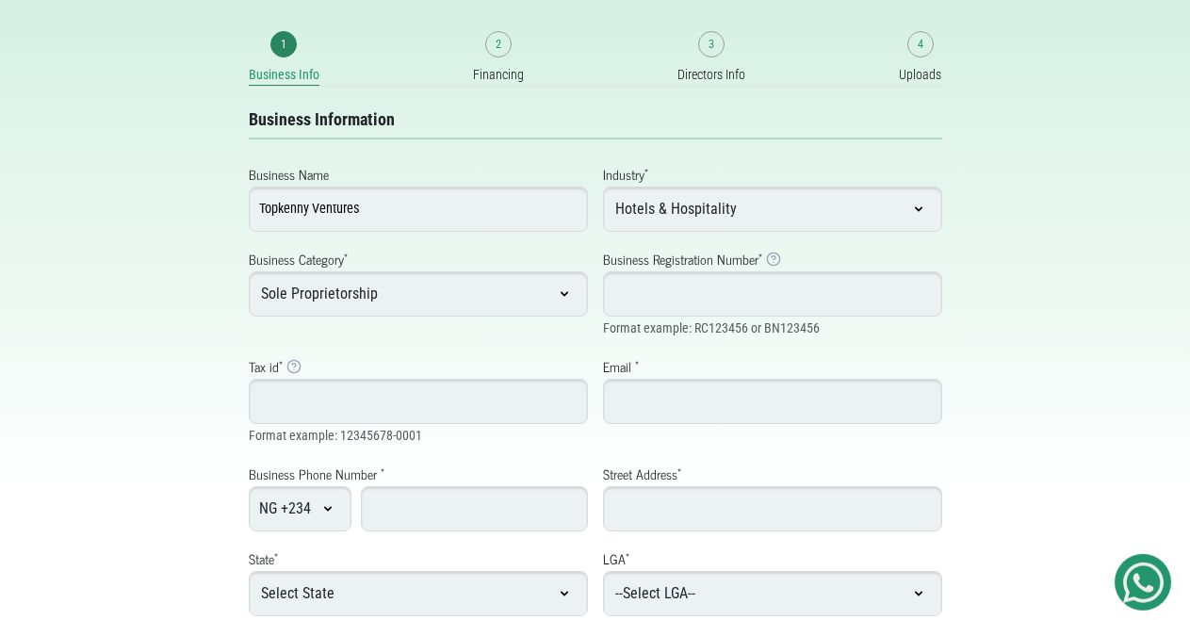
scroll to position [59, 0]
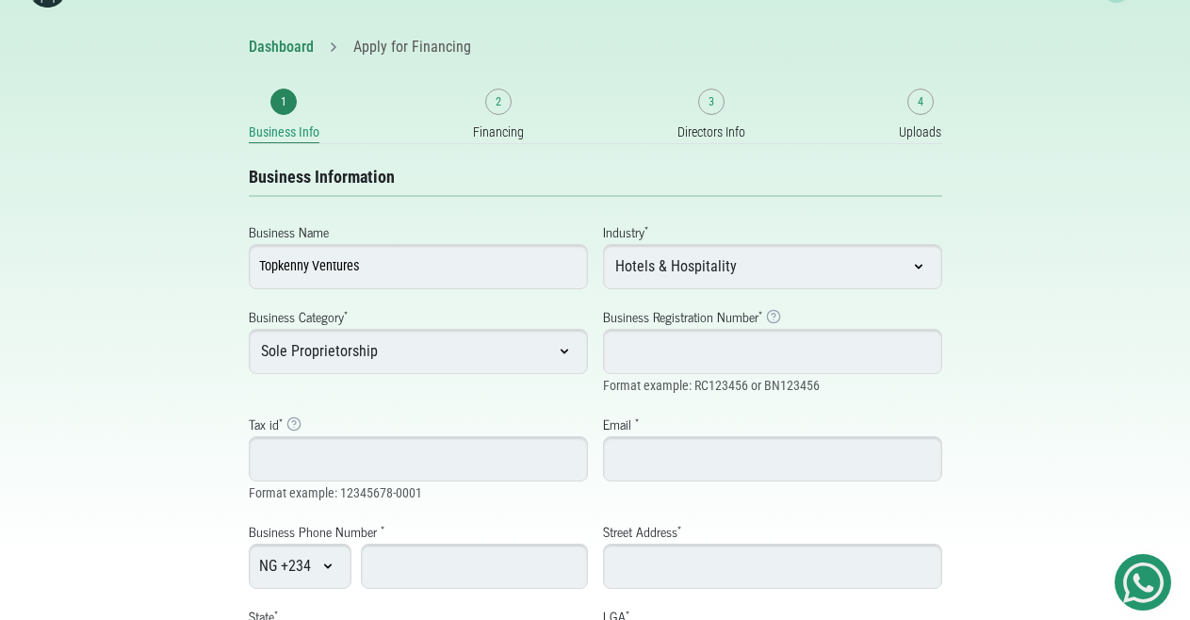
click at [641, 345] on input "Business Registration Number * Business Registration Number Example: RC123456 f…" at bounding box center [772, 351] width 339 height 45
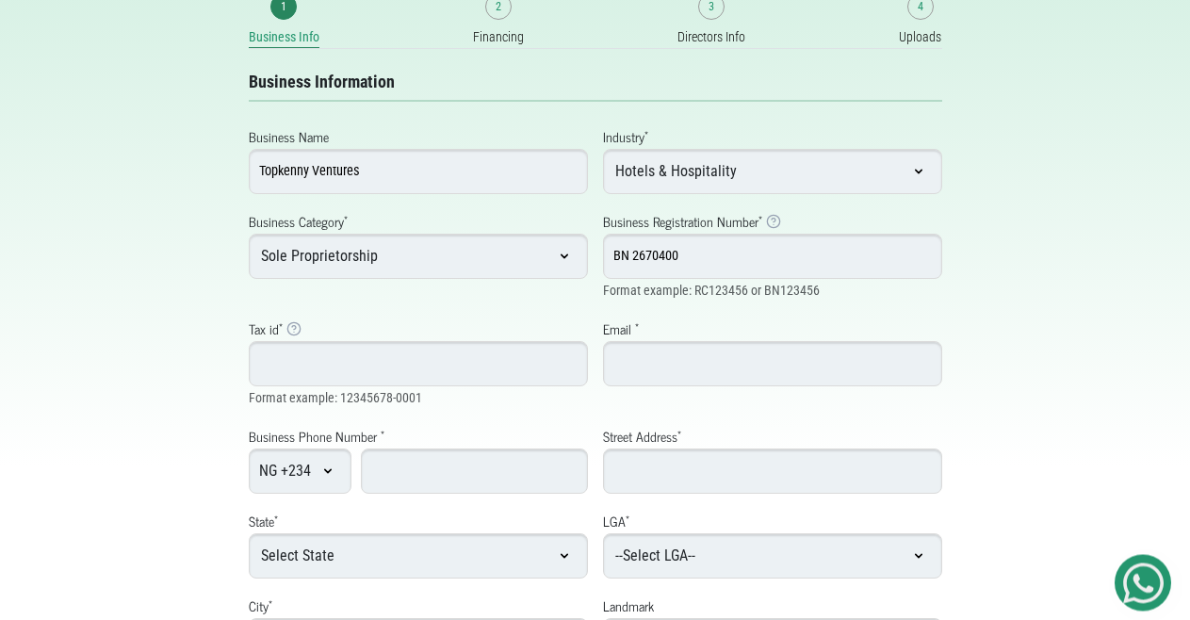
scroll to position [155, 0]
type input "BN 2670400"
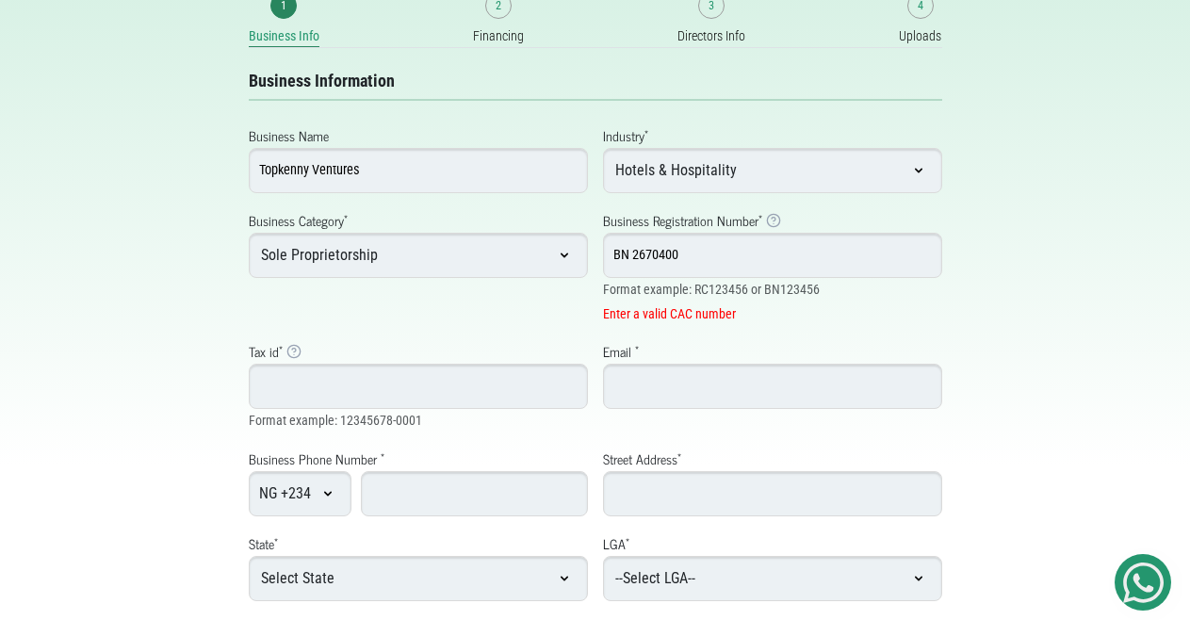
click at [489, 365] on input "Tax id * Tax Identification Number Example: Typically 14 digits with hyphen" at bounding box center [418, 386] width 339 height 45
type input "22302718-0001"
click at [634, 253] on input "BN 2670400" at bounding box center [772, 255] width 339 height 45
type input "BN2670400"
click at [626, 382] on input "Email *" at bounding box center [772, 386] width 339 height 45
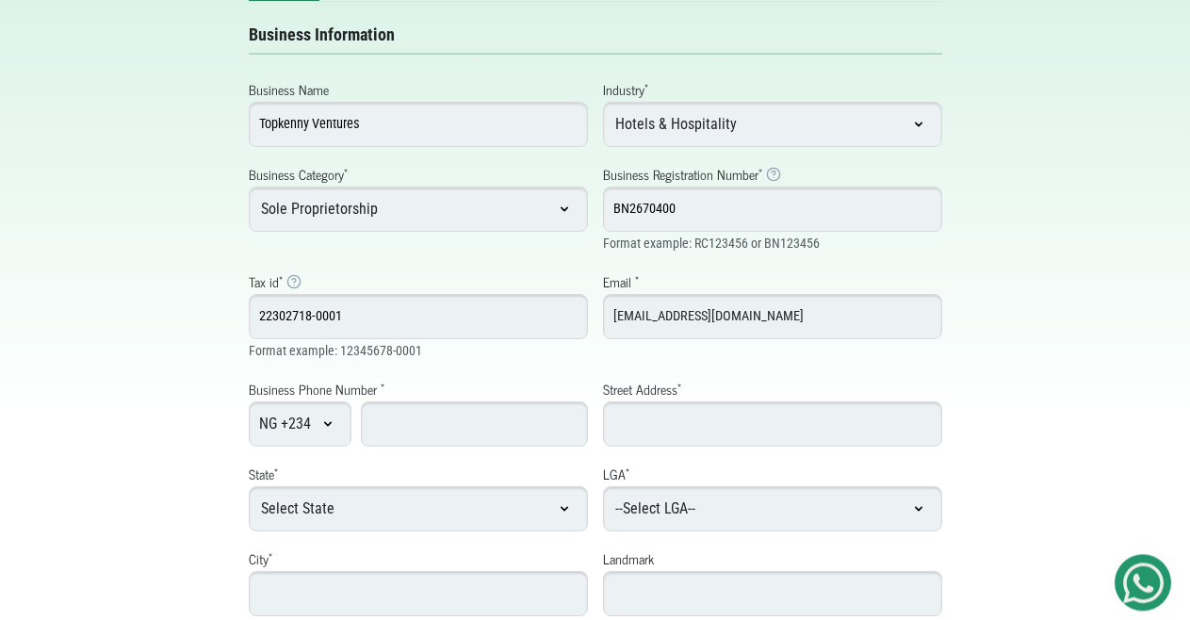
scroll to position [252, 0]
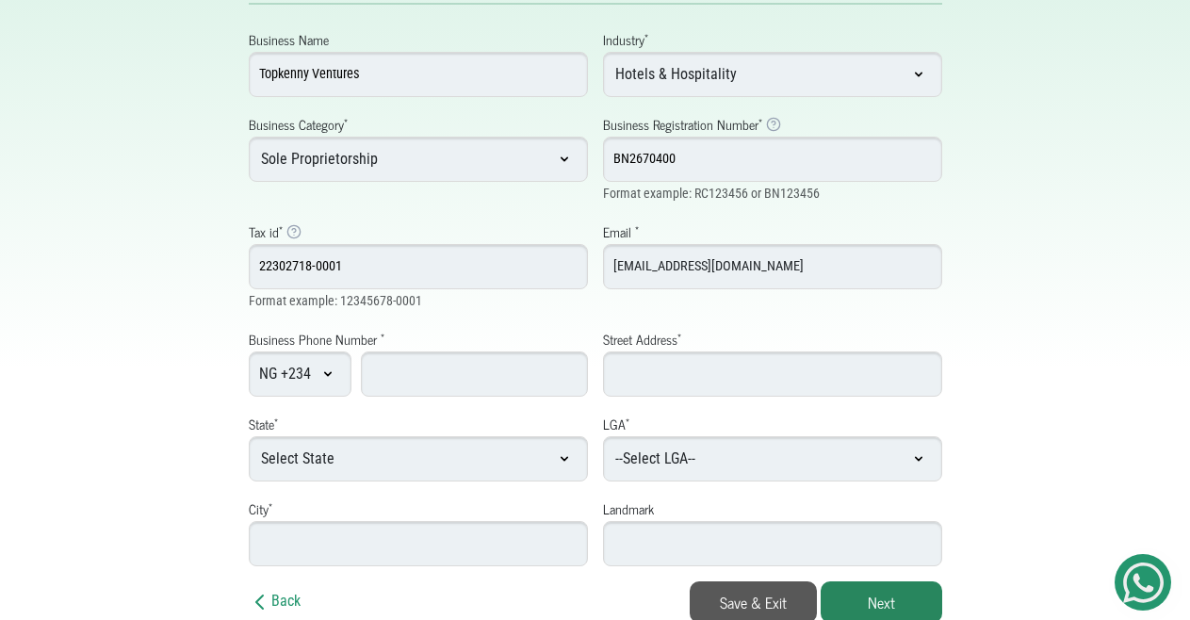
type input "[EMAIL_ADDRESS][DOMAIN_NAME]"
click at [453, 372] on input "Business Phone Number *" at bounding box center [474, 373] width 227 height 45
type input "8028719010"
click at [644, 377] on input "Street Address *" at bounding box center [772, 373] width 339 height 45
type input "7 Akeem Otolorin Street Ebuwawa Agbede Ikorodu Lagos"
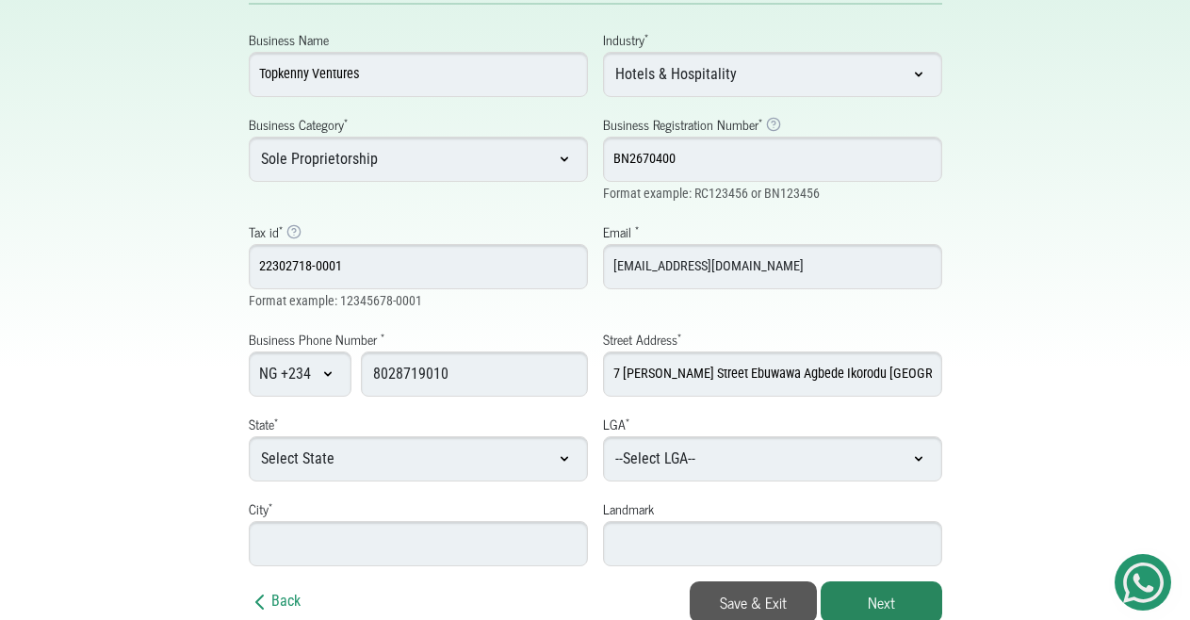
click at [467, 453] on select "Select State Abia Adamawa Akwa Ibom Anambra Bauchi Bayelsa Benue Borno Cross Ri…" at bounding box center [418, 458] width 339 height 45
select select "Lagos"
click option "Lagos" at bounding box center [0, 0] width 0 height 0
click at [603, 436] on select "--Select LGA-- Agege Ajeromi-Ifelodun Alimosho Amuwo-Odofin Apapa Badagry Epe E…" at bounding box center [772, 458] width 339 height 45
click option "Lagos Island" at bounding box center [0, 0] width 0 height 0
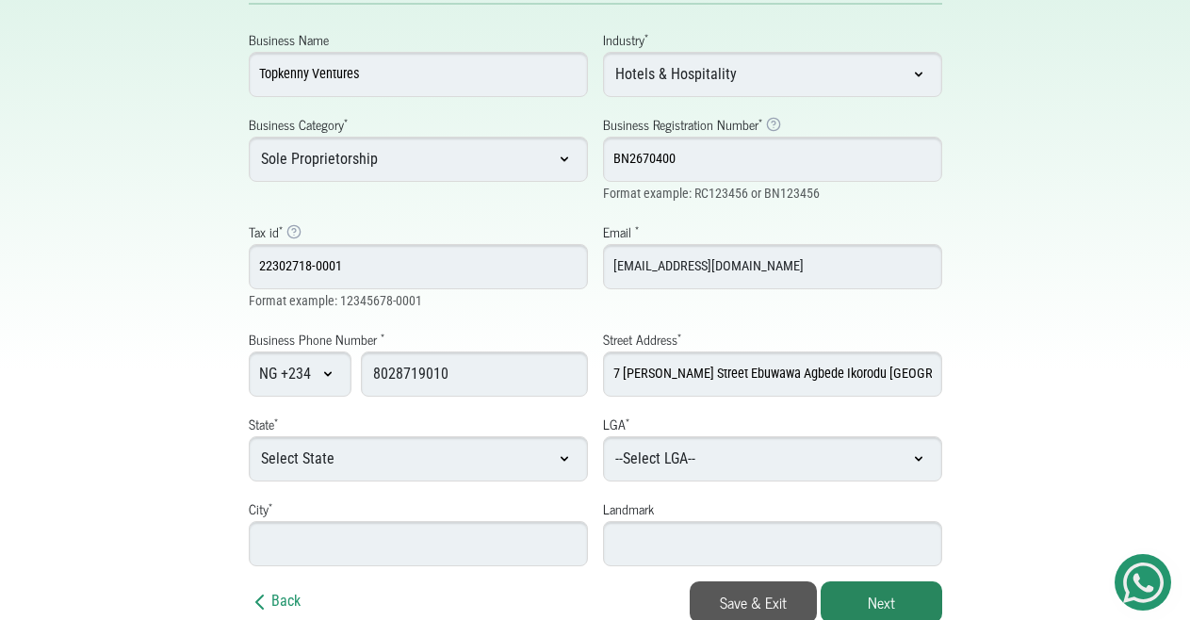
click at [603, 436] on select "--Select LGA-- Agege Ajeromi-Ifelodun Alimosho Amuwo-Odofin Apapa Badagry Epe E…" at bounding box center [772, 458] width 339 height 45
select select "Ikorodu"
click option "Ikorodu" at bounding box center [0, 0] width 0 height 0
click at [454, 539] on input "City *" at bounding box center [418, 543] width 339 height 45
type input "Agbede"
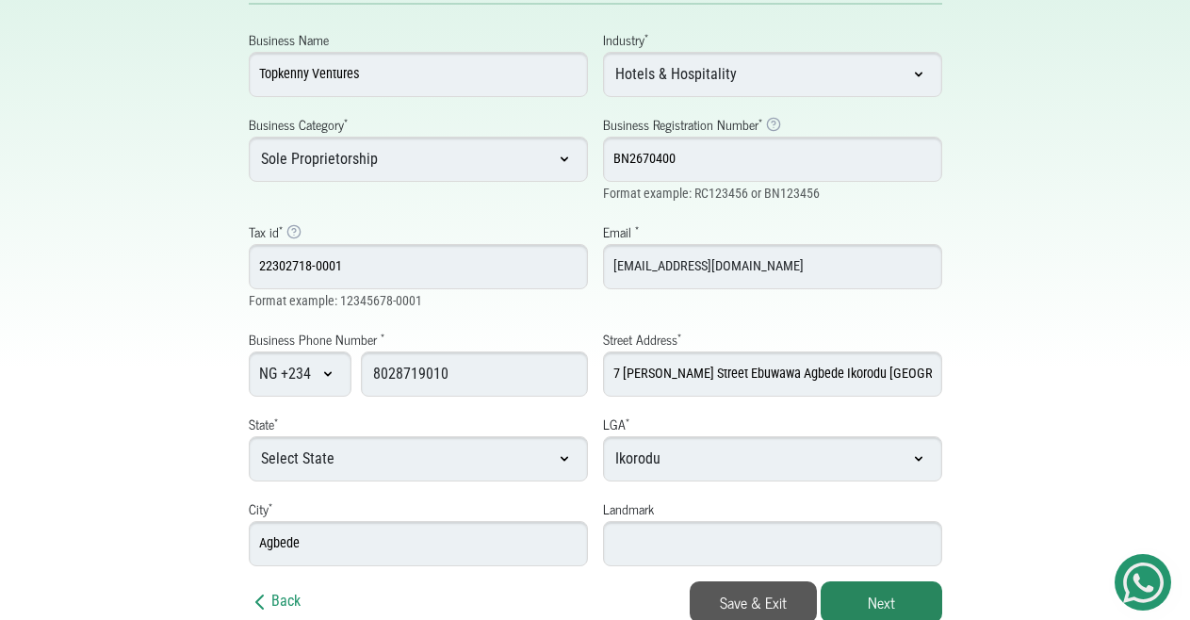
click at [621, 546] on input "Landmark" at bounding box center [772, 543] width 339 height 45
type input "Ebuwawa Market"
click at [889, 589] on button "Next" at bounding box center [882, 601] width 122 height 41
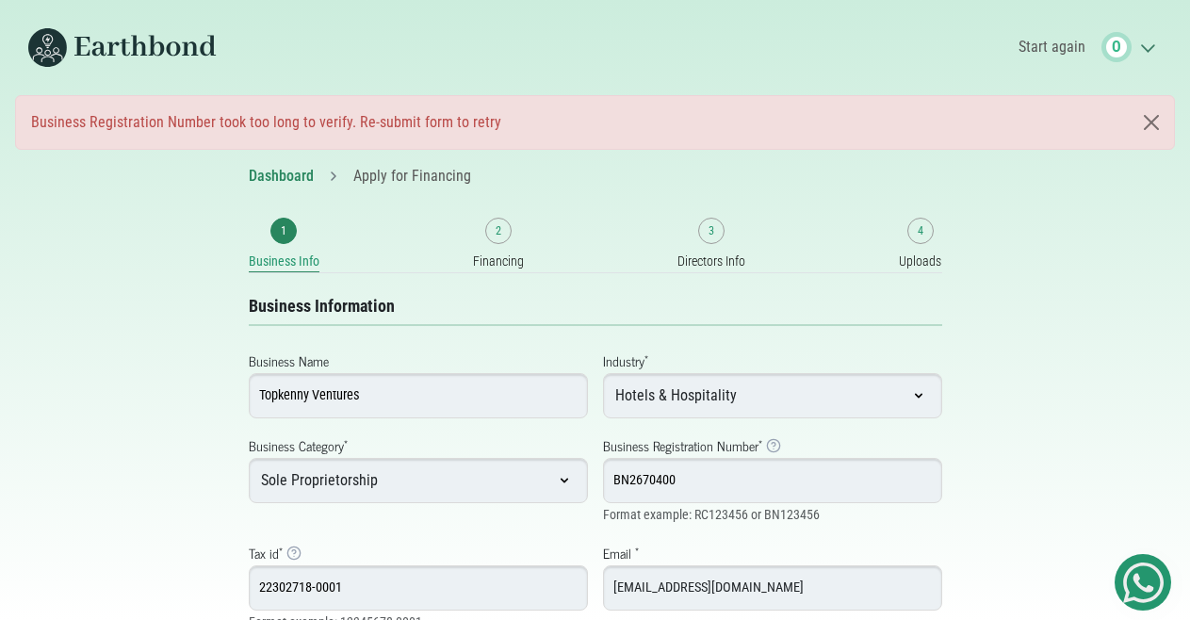
select select "Ikorodu"
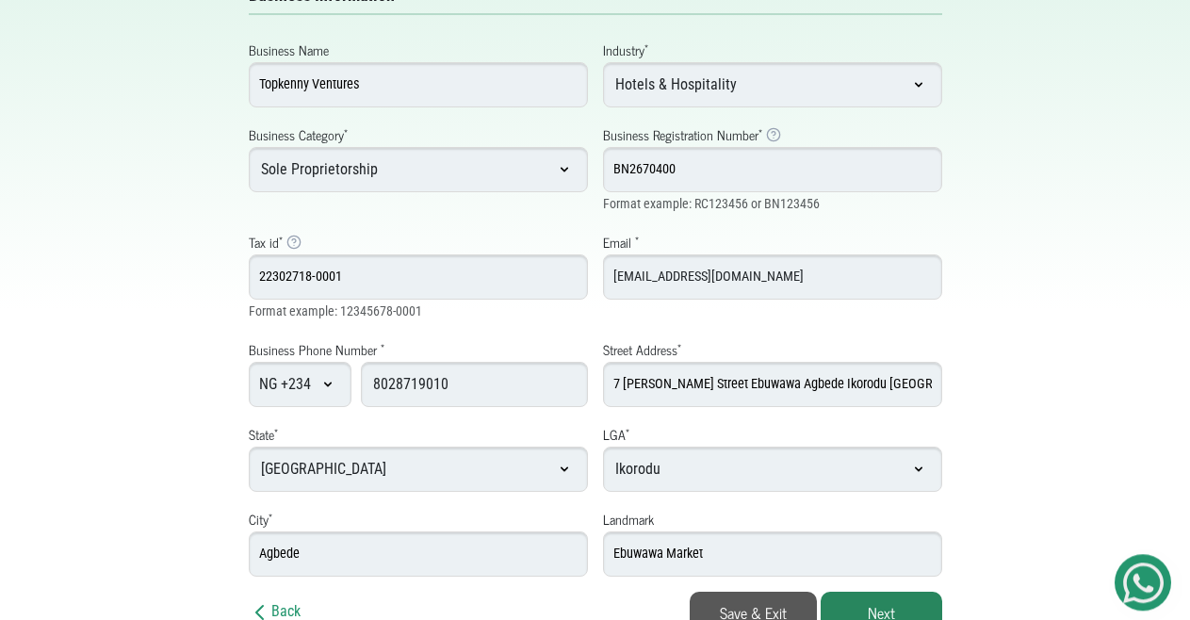
scroll to position [321, 0]
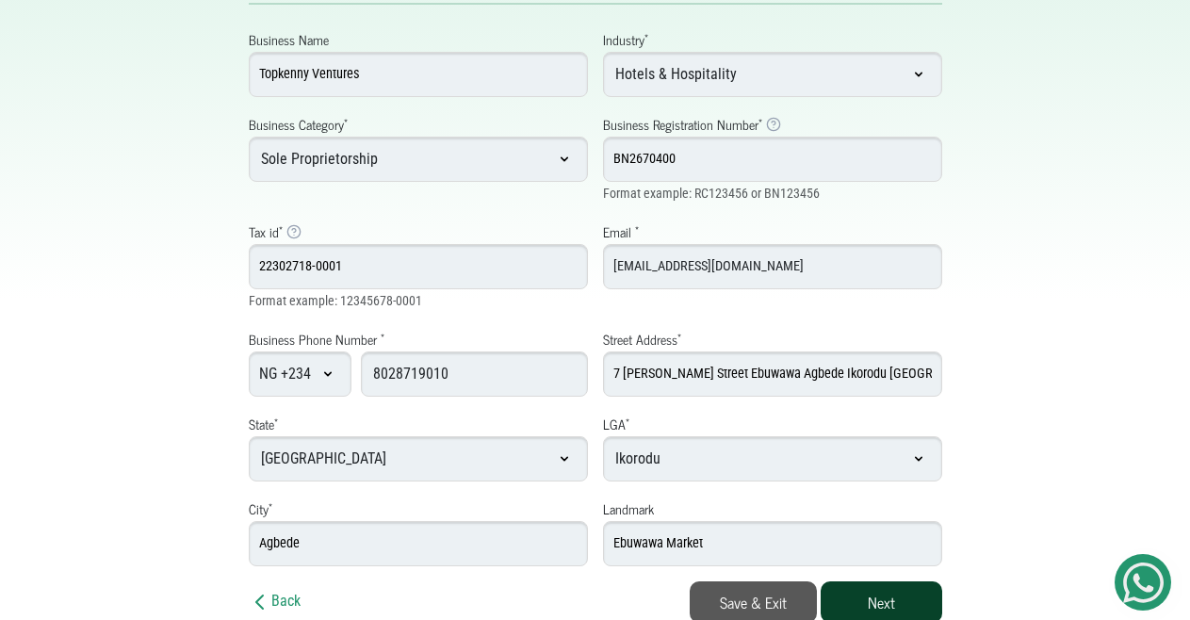
click at [876, 592] on button "Next" at bounding box center [882, 601] width 122 height 41
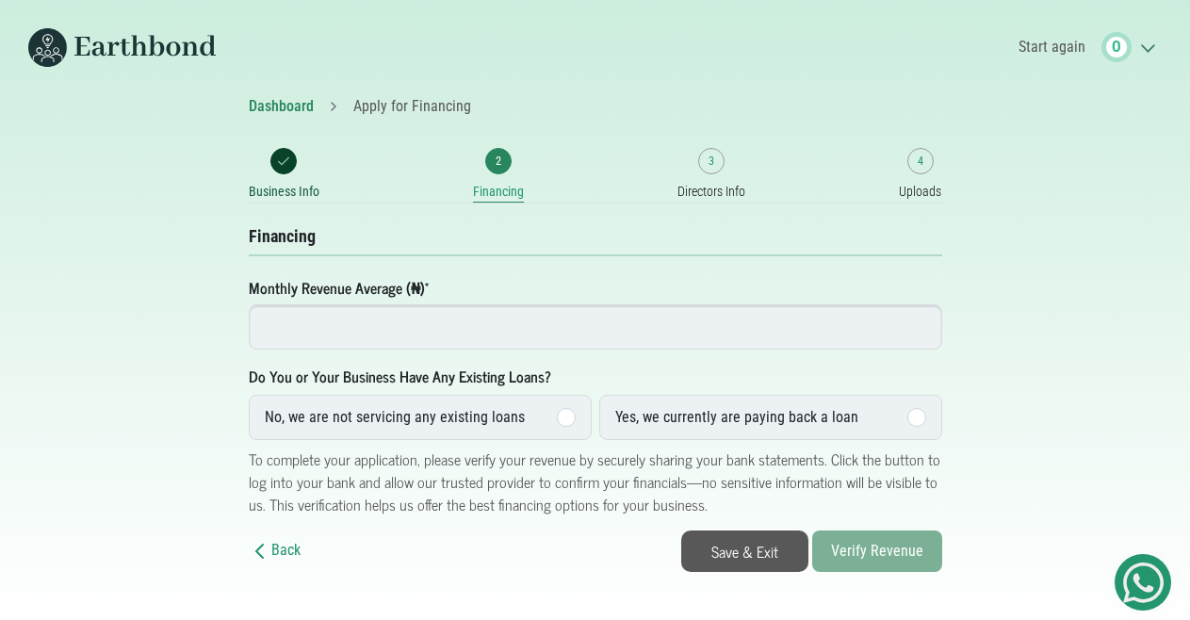
click at [348, 327] on input "number" at bounding box center [595, 326] width 693 height 45
type input "70000"
click at [566, 416] on div at bounding box center [566, 417] width 19 height 19
click at [0, 0] on input "No, we are not servicing any existing loans" at bounding box center [0, 0] width 0 height 0
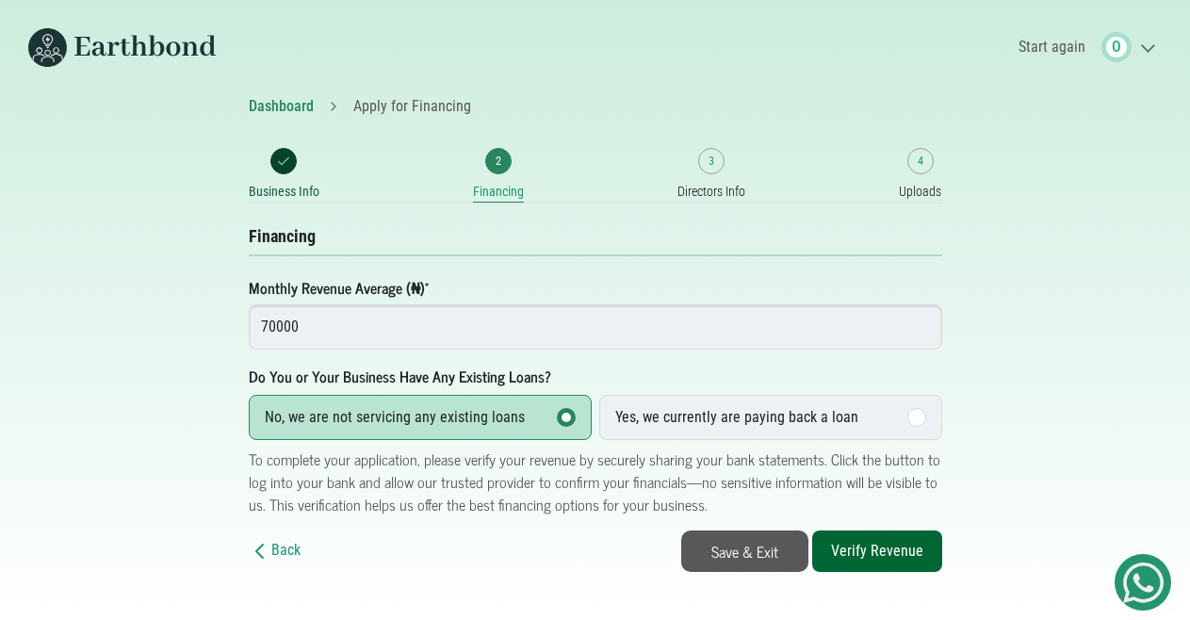
click at [918, 415] on div at bounding box center [916, 417] width 19 height 19
click at [0, 0] on input "Yes, we currently are paying back a loan" at bounding box center [0, 0] width 0 height 0
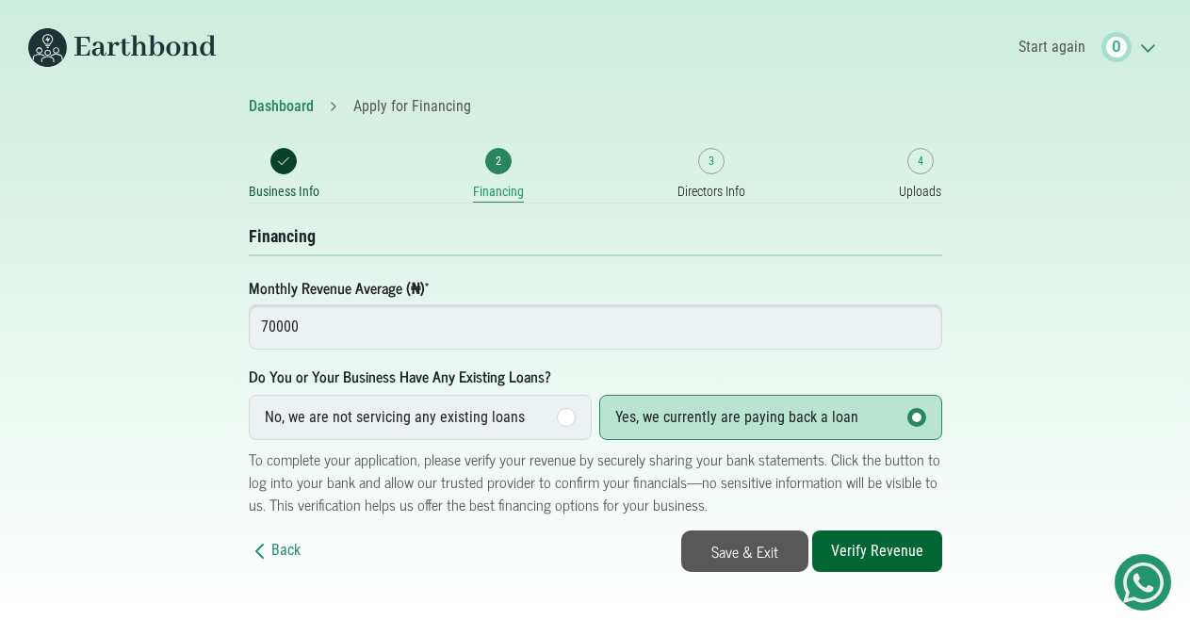
drag, startPoint x: 563, startPoint y: 411, endPoint x: 545, endPoint y: 445, distance: 38.8
click at [563, 412] on div at bounding box center [566, 417] width 19 height 19
click at [0, 0] on input "No, we are not servicing any existing loans" at bounding box center [0, 0] width 0 height 0
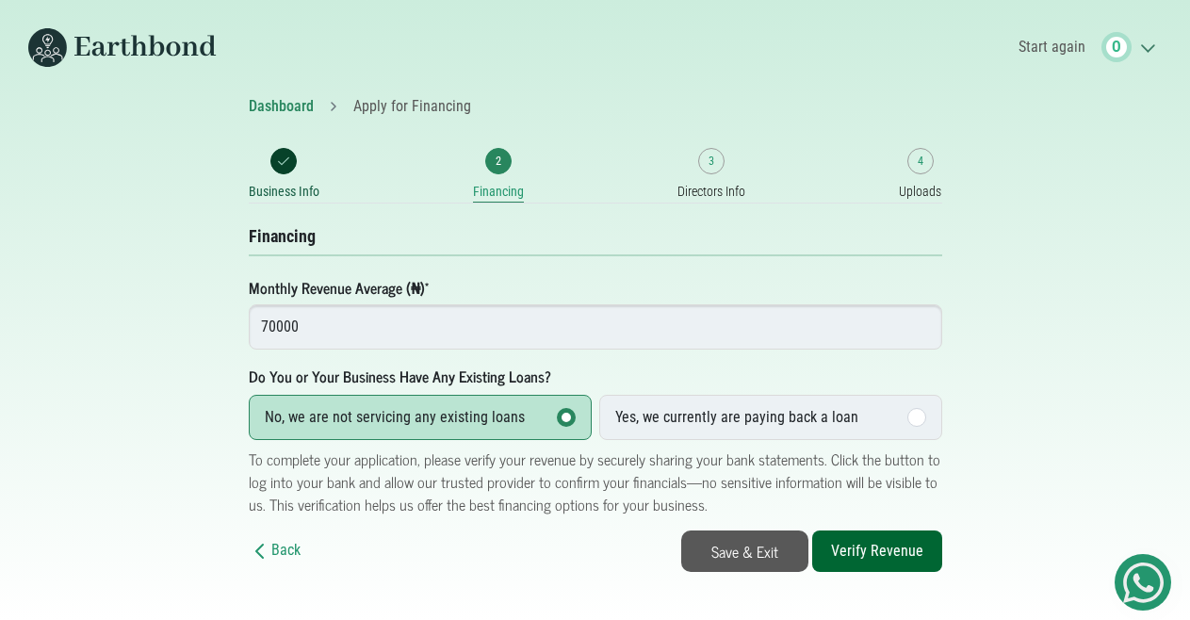
click at [477, 409] on div "No, we are not servicing any existing loans" at bounding box center [395, 417] width 260 height 23
click at [0, 0] on input "No, we are not servicing any existing loans" at bounding box center [0, 0] width 0 height 0
click at [892, 542] on button "Verify Revenue" at bounding box center [877, 550] width 130 height 41
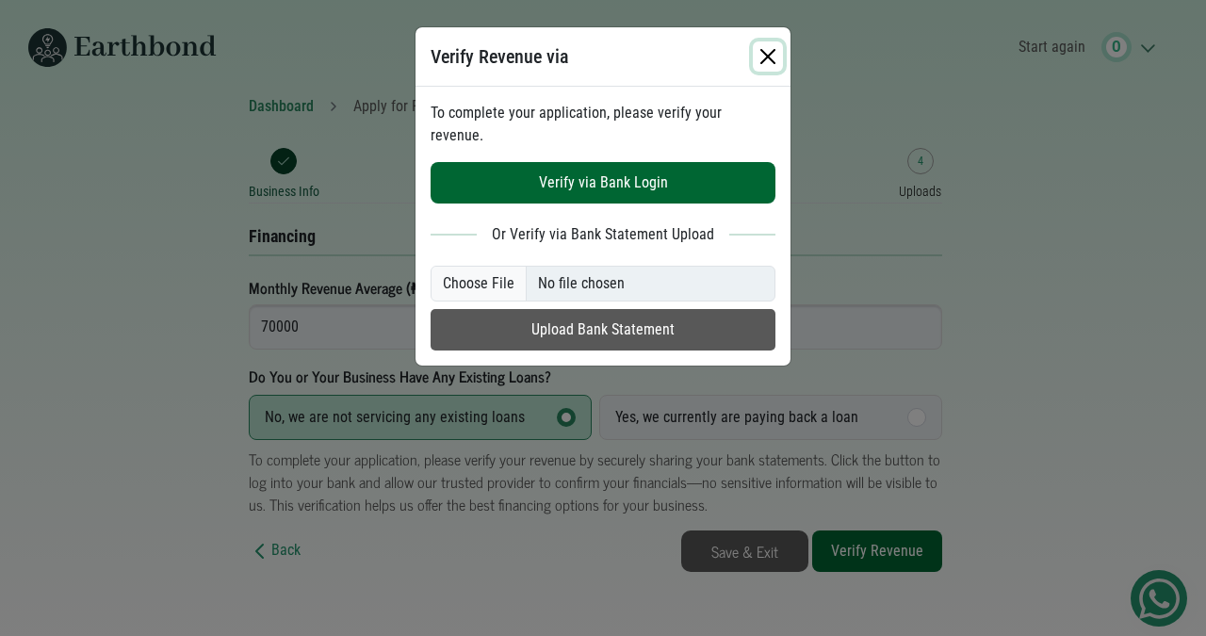
click at [769, 49] on button "button" at bounding box center [768, 56] width 30 height 30
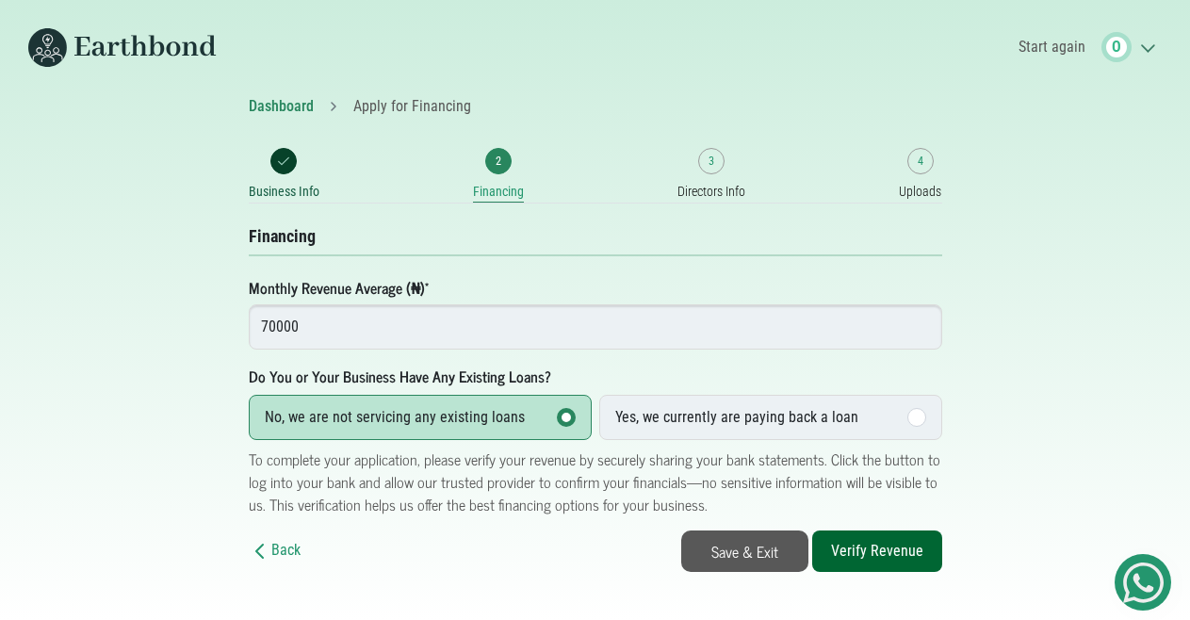
click at [883, 544] on button "Verify Revenue" at bounding box center [877, 550] width 130 height 41
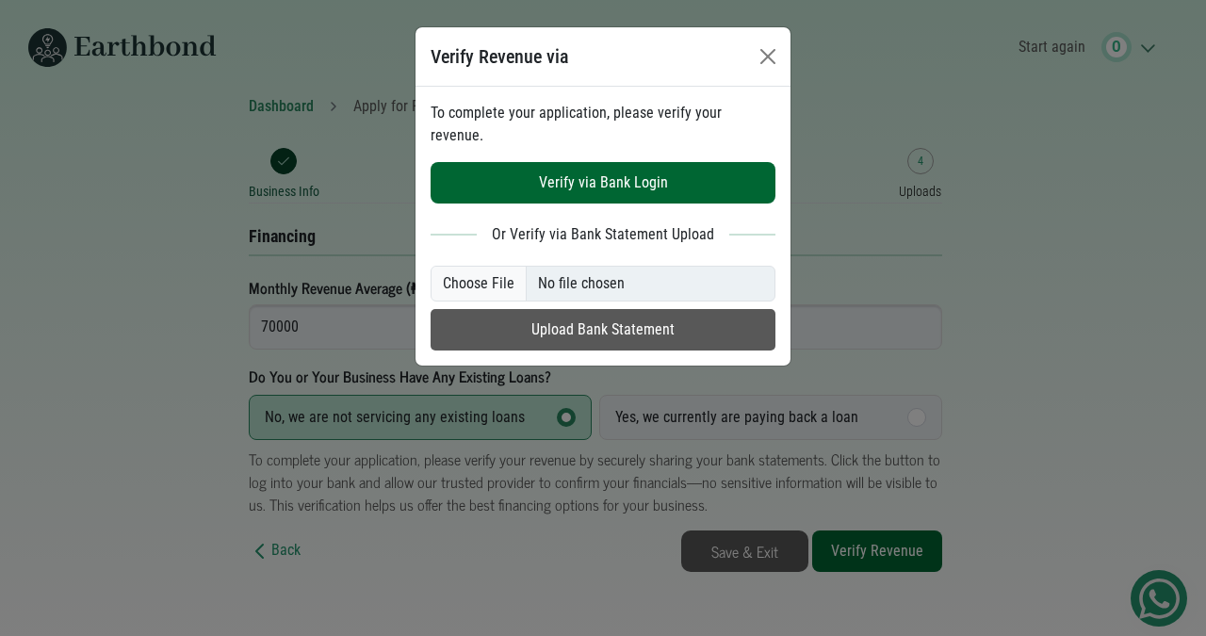
click at [608, 162] on button "Verify via Bank Login" at bounding box center [603, 182] width 345 height 41
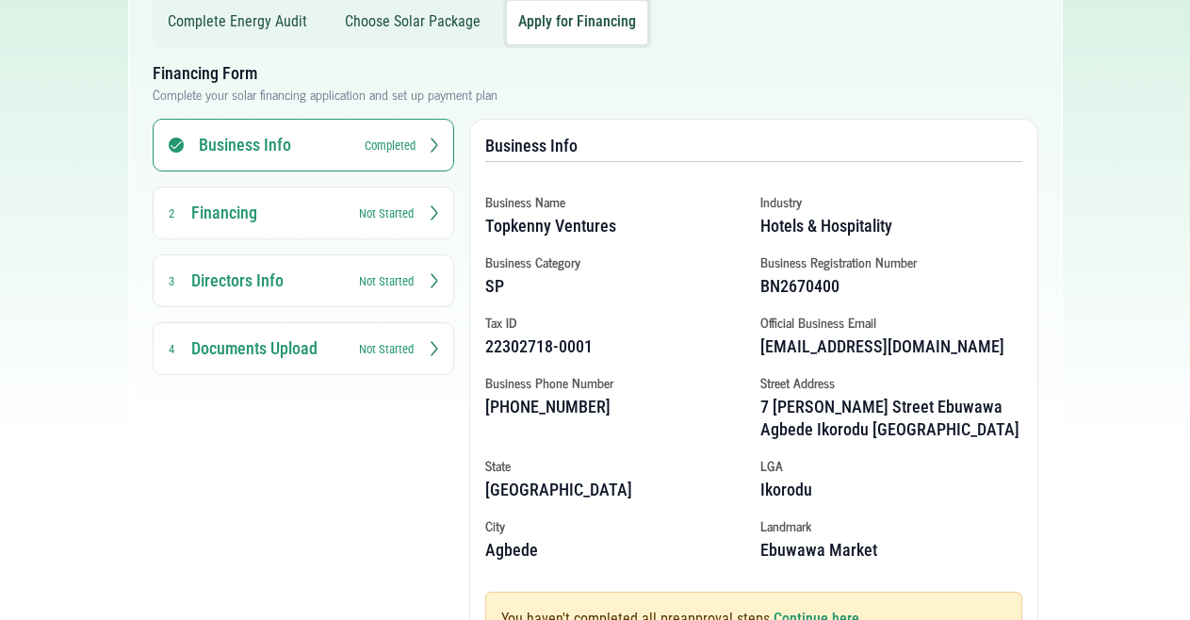
scroll to position [285, 0]
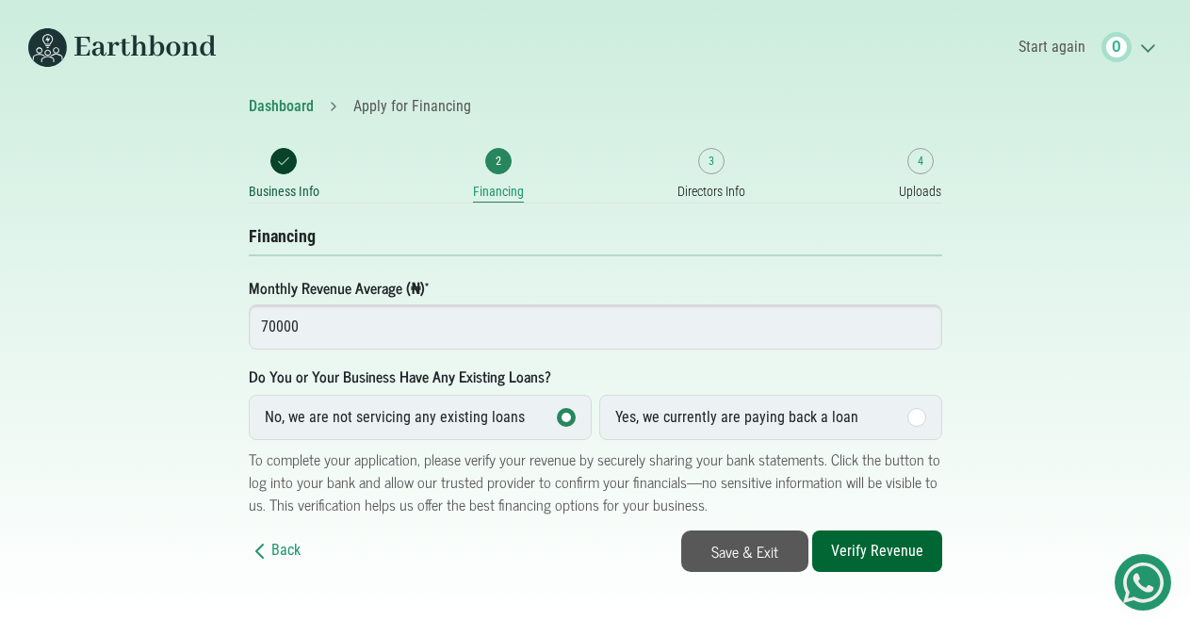
scroll to position [16, 0]
click at [742, 530] on link "Save & Exit" at bounding box center [744, 550] width 127 height 41
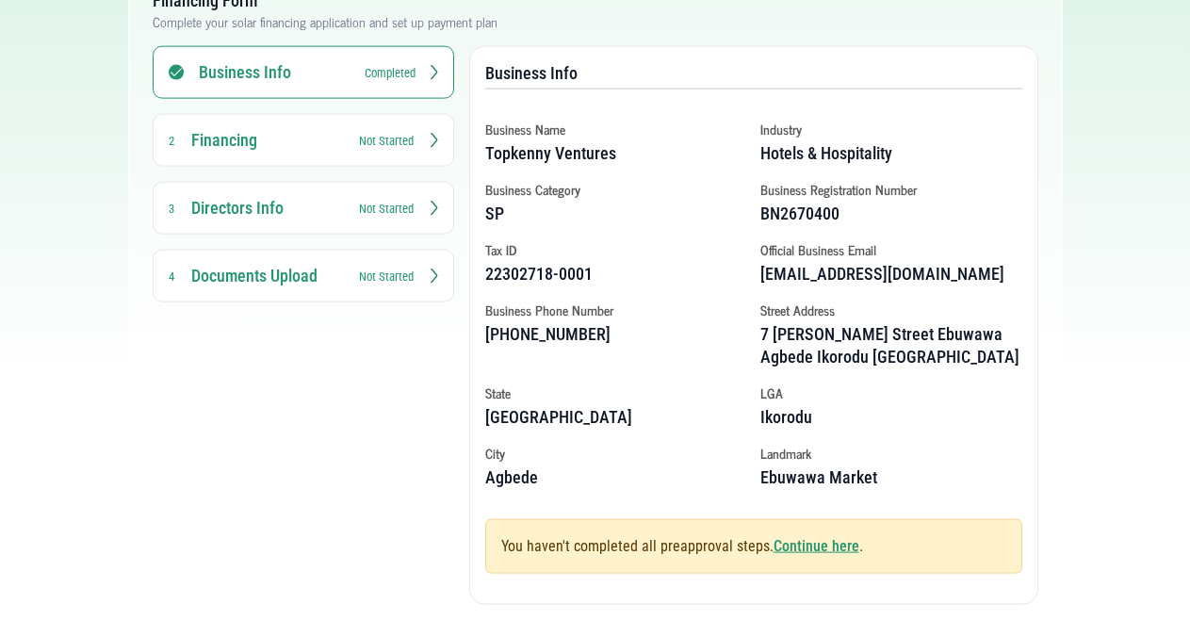
scroll to position [285, 0]
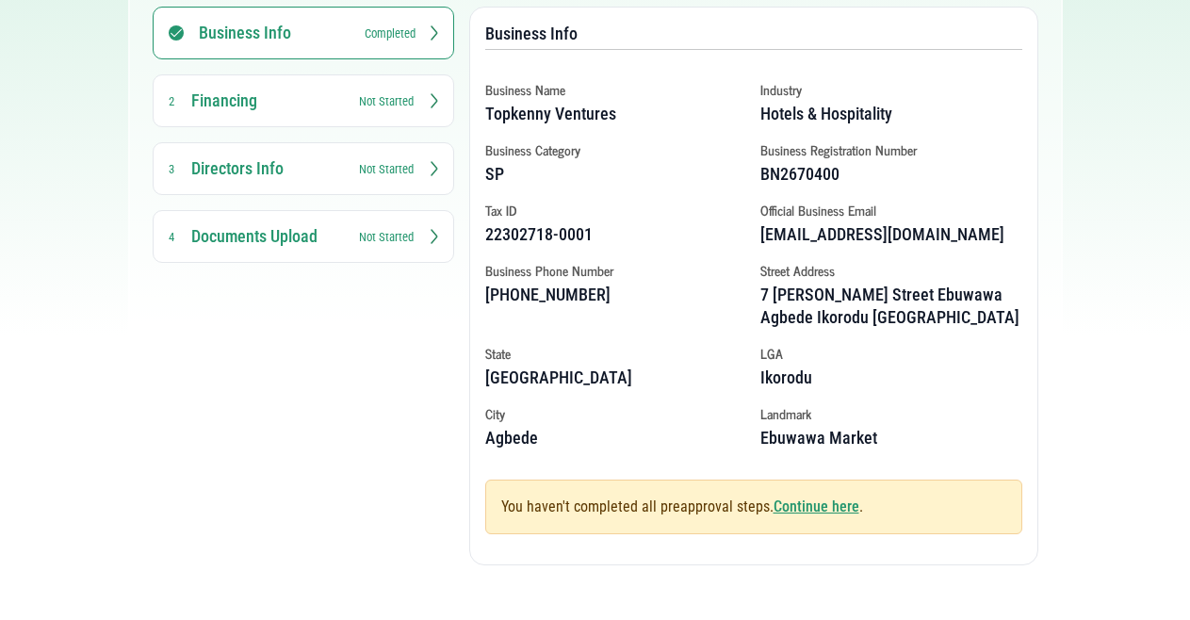
click at [807, 503] on link "Continue here" at bounding box center [817, 506] width 86 height 18
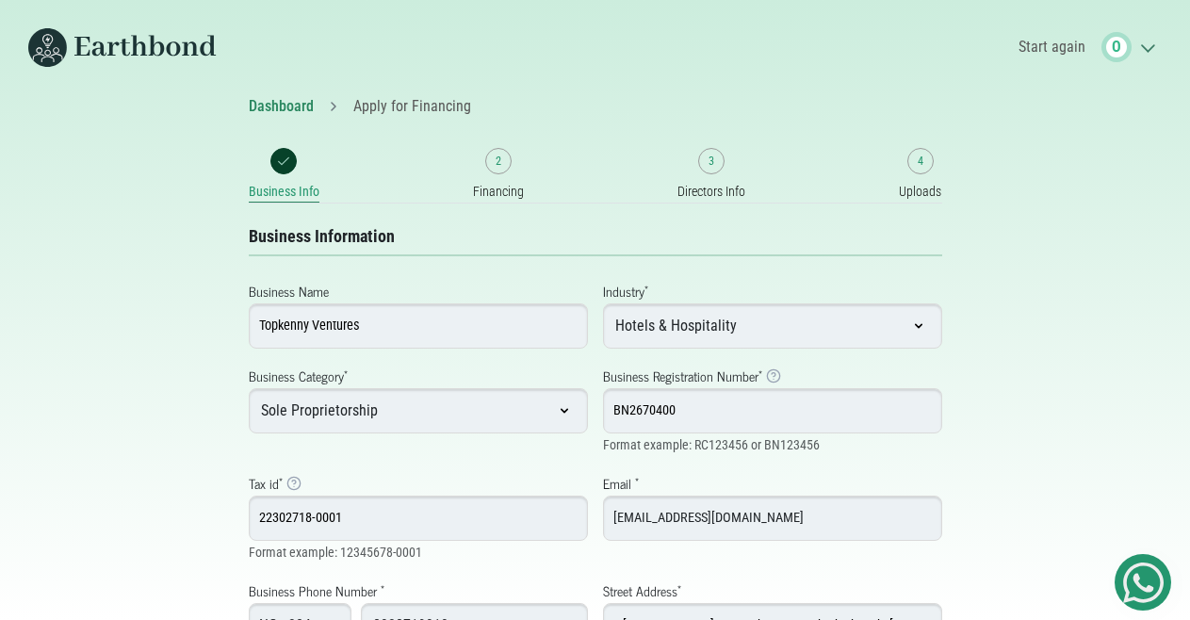
select select "Ikorodu"
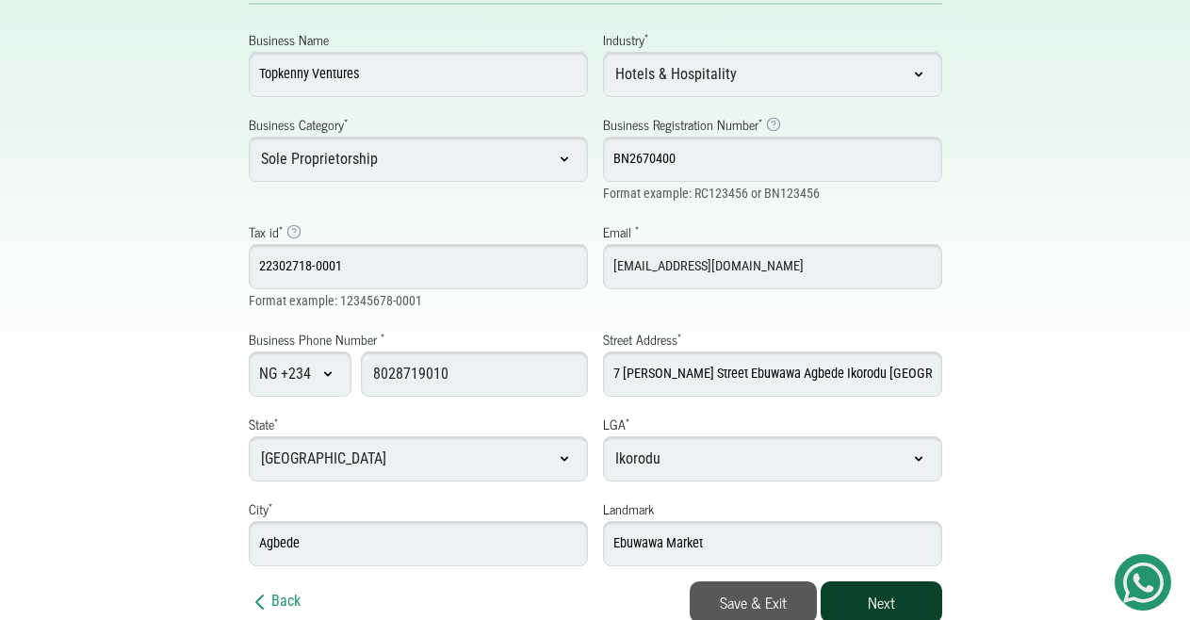
click at [877, 592] on button "Next" at bounding box center [882, 601] width 122 height 41
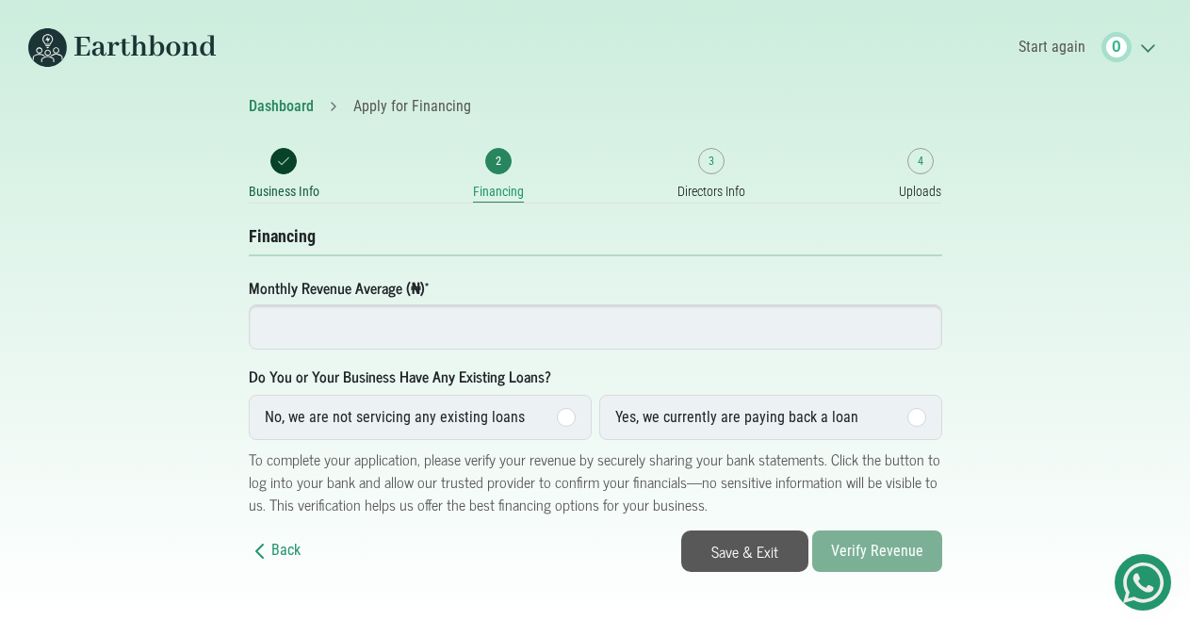
scroll to position [16, 0]
type input "70000"
click at [371, 406] on div "No, we are not servicing any existing loans" at bounding box center [395, 417] width 260 height 23
click at [0, 0] on input "No, we are not servicing any existing loans" at bounding box center [0, 0] width 0 height 0
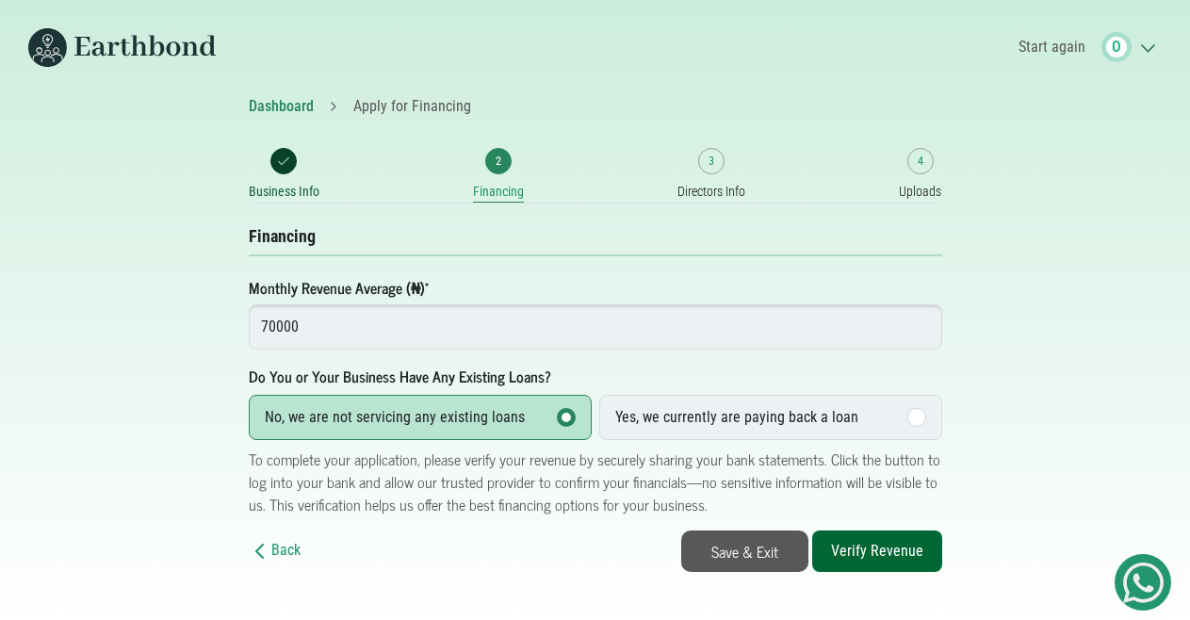
click at [873, 530] on button "Verify Revenue" at bounding box center [877, 550] width 130 height 41
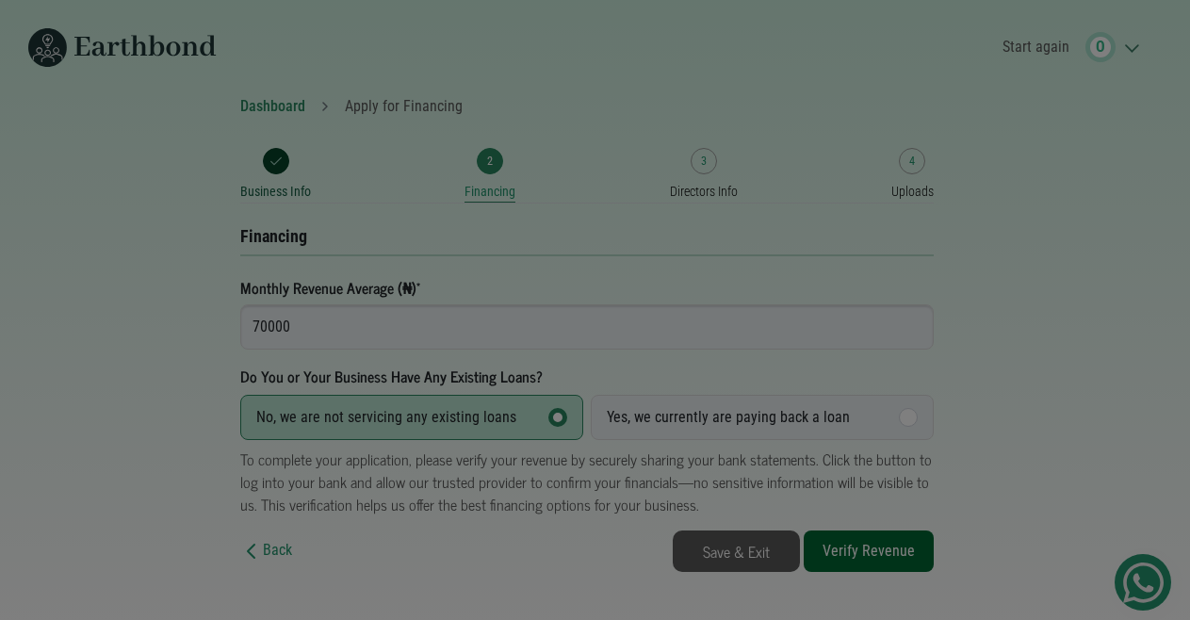
scroll to position [0, 0]
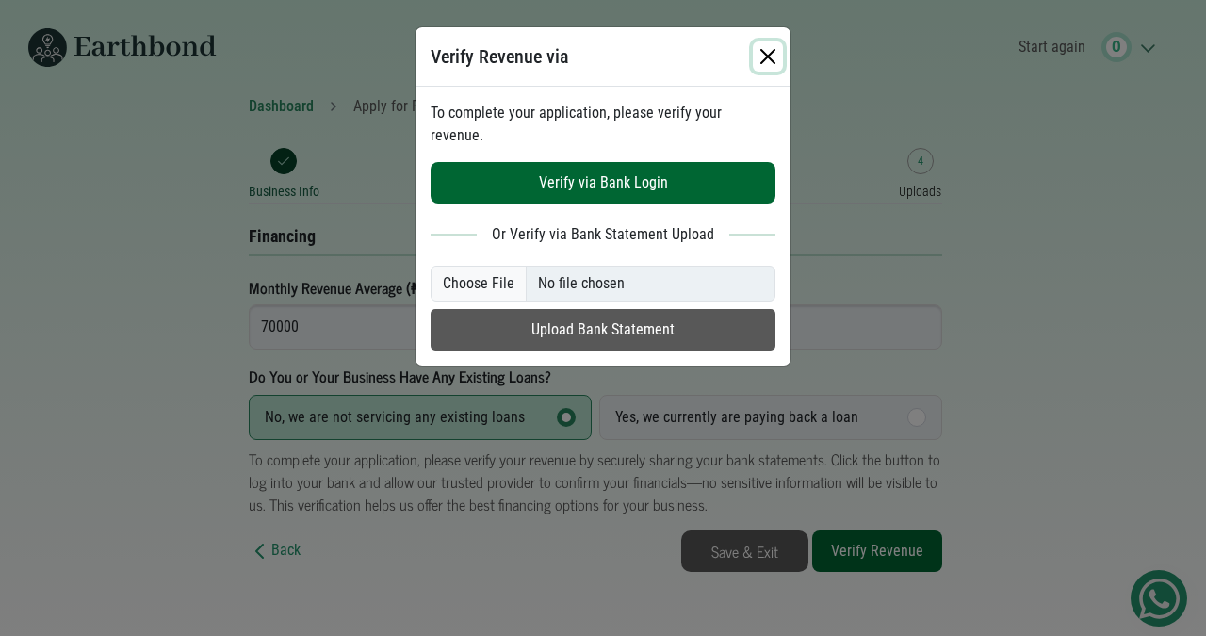
click at [769, 51] on button "button" at bounding box center [768, 56] width 30 height 30
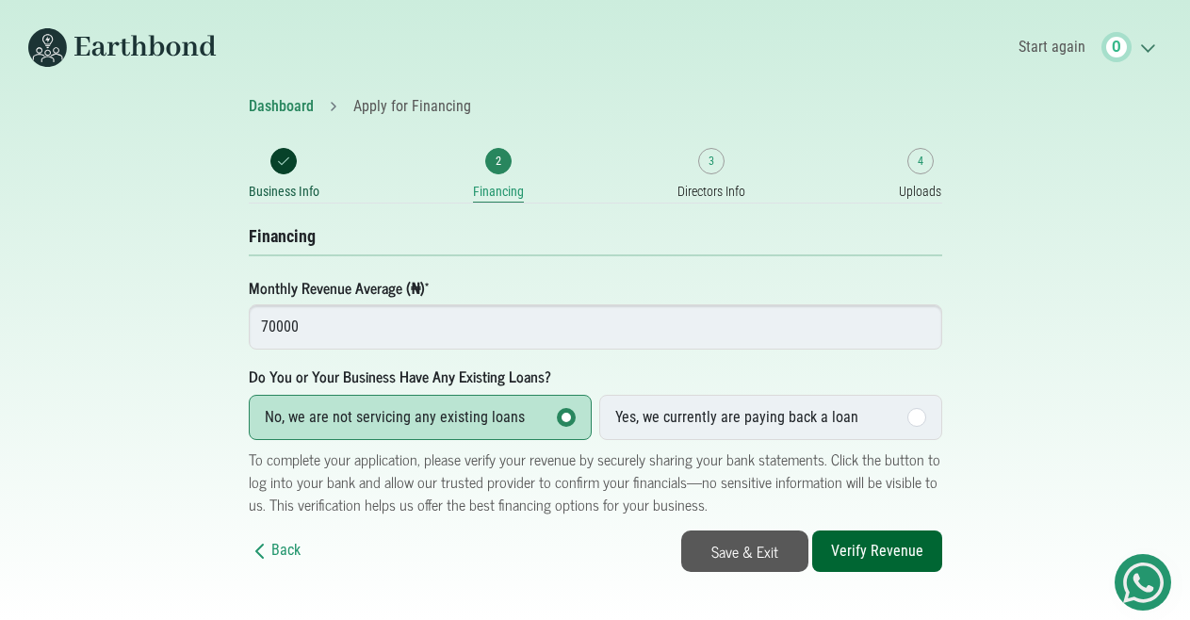
click at [741, 546] on link "Save & Exit" at bounding box center [744, 550] width 127 height 41
